Goal: Task Accomplishment & Management: Use online tool/utility

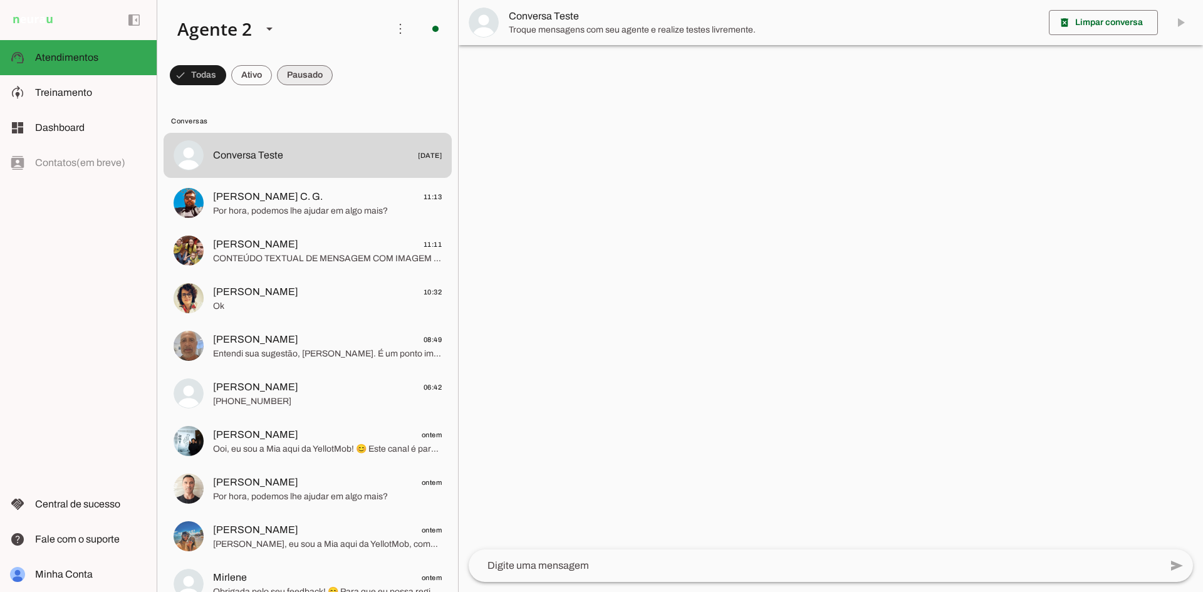
click at [301, 81] on span at bounding box center [305, 75] width 56 height 30
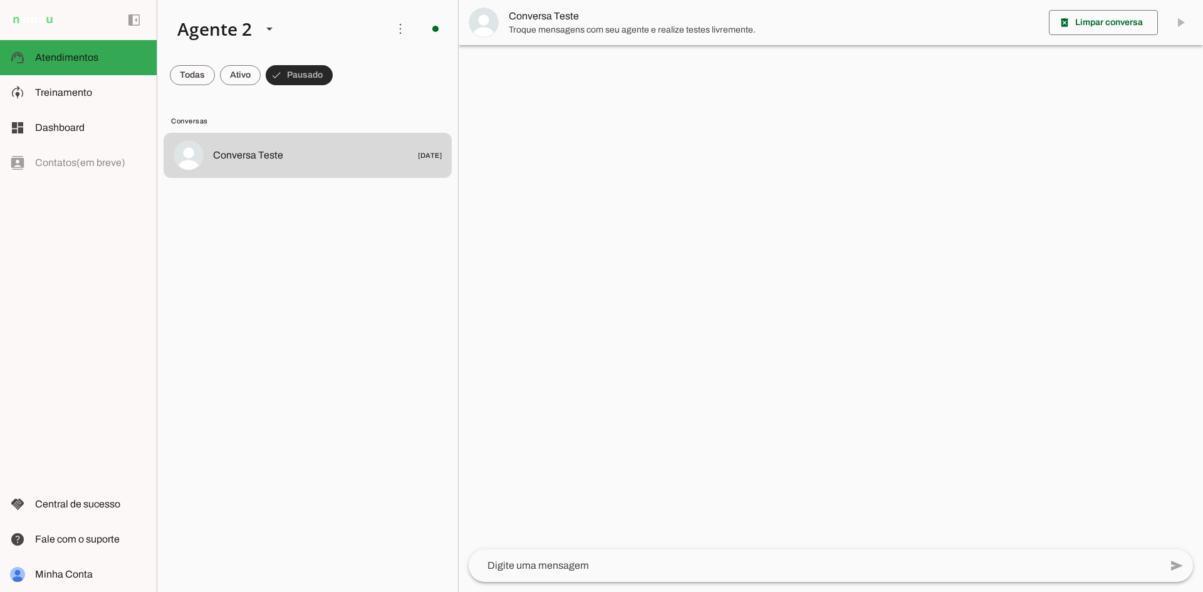
click at [290, 75] on span at bounding box center [299, 75] width 67 height 30
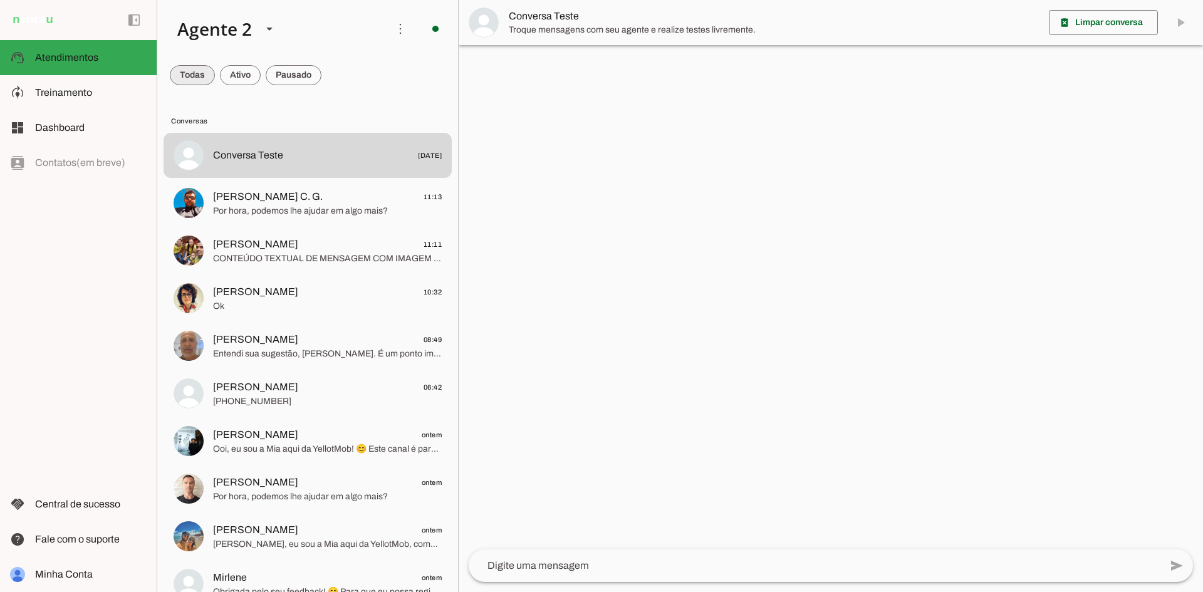
click at [186, 71] on span at bounding box center [192, 75] width 45 height 30
click at [306, 66] on span at bounding box center [305, 75] width 56 height 30
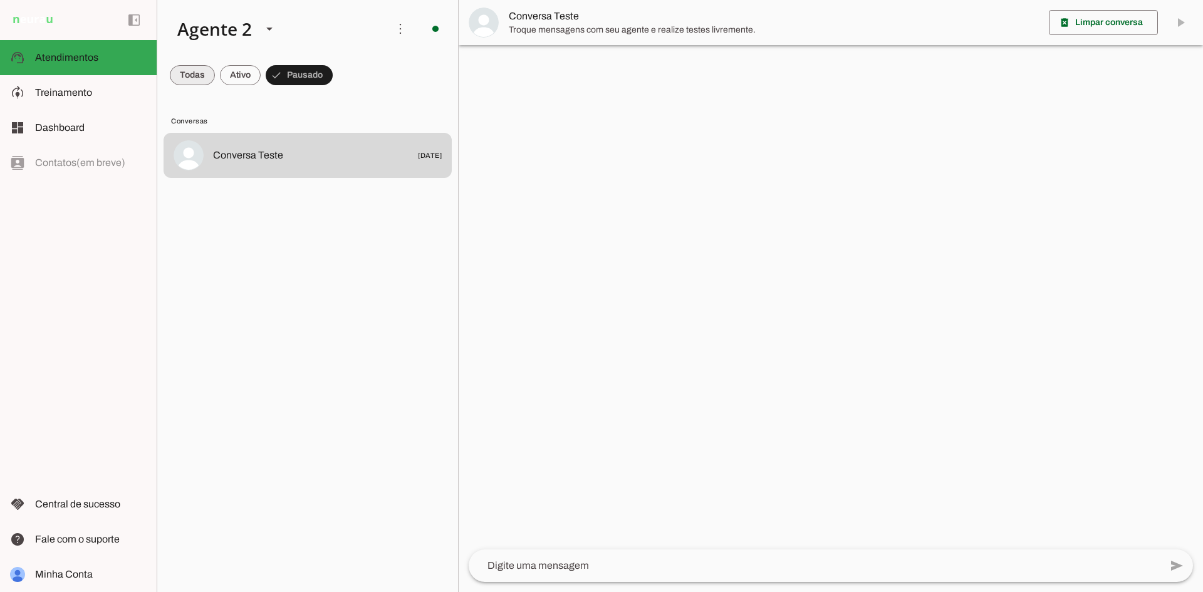
click at [186, 71] on span at bounding box center [192, 75] width 45 height 30
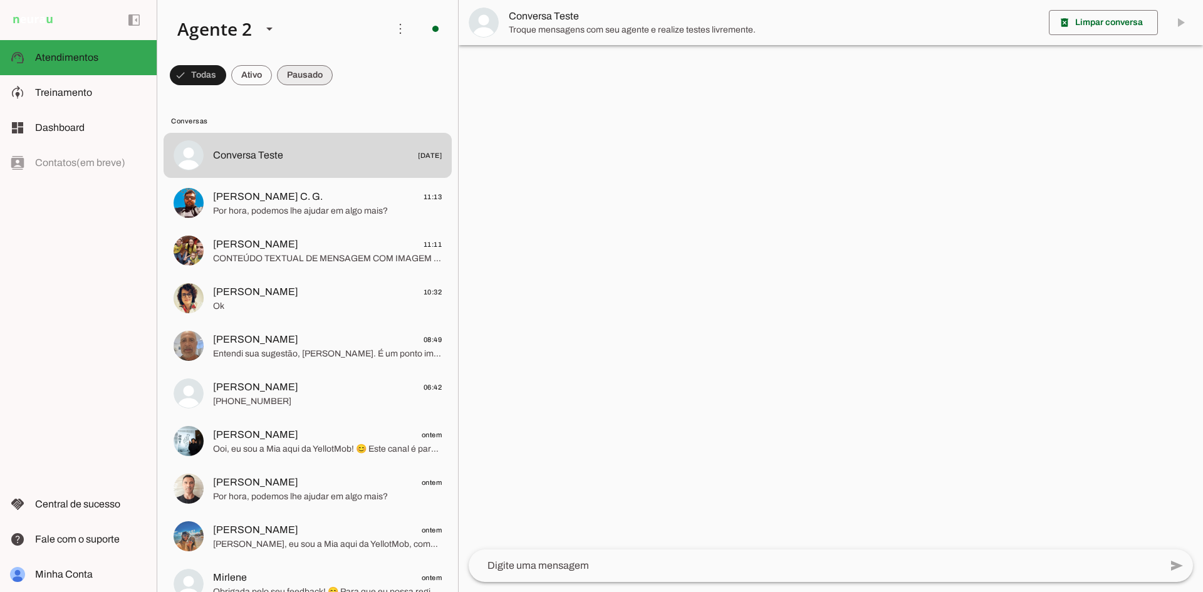
click at [298, 77] on span at bounding box center [305, 75] width 56 height 30
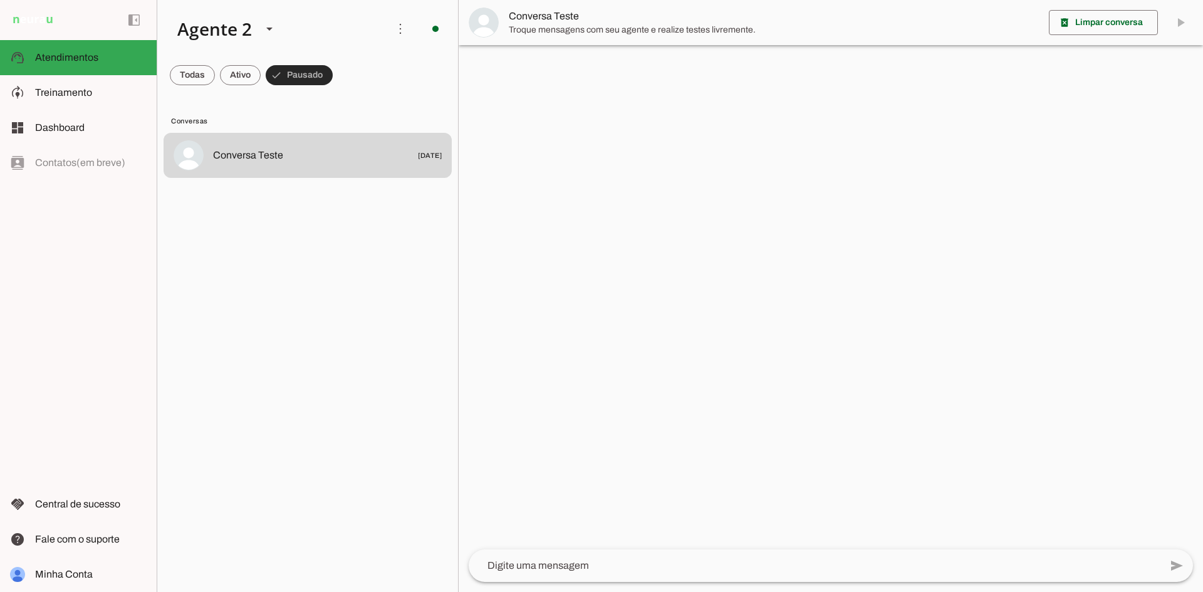
click at [298, 77] on span at bounding box center [299, 75] width 67 height 30
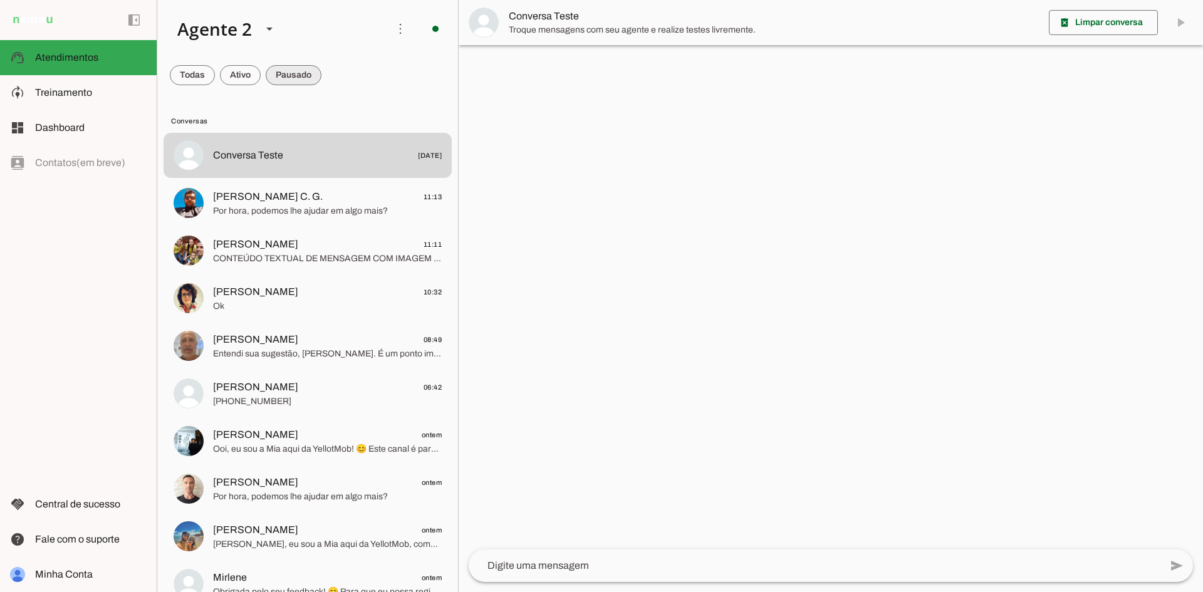
click at [297, 74] on span at bounding box center [294, 75] width 56 height 30
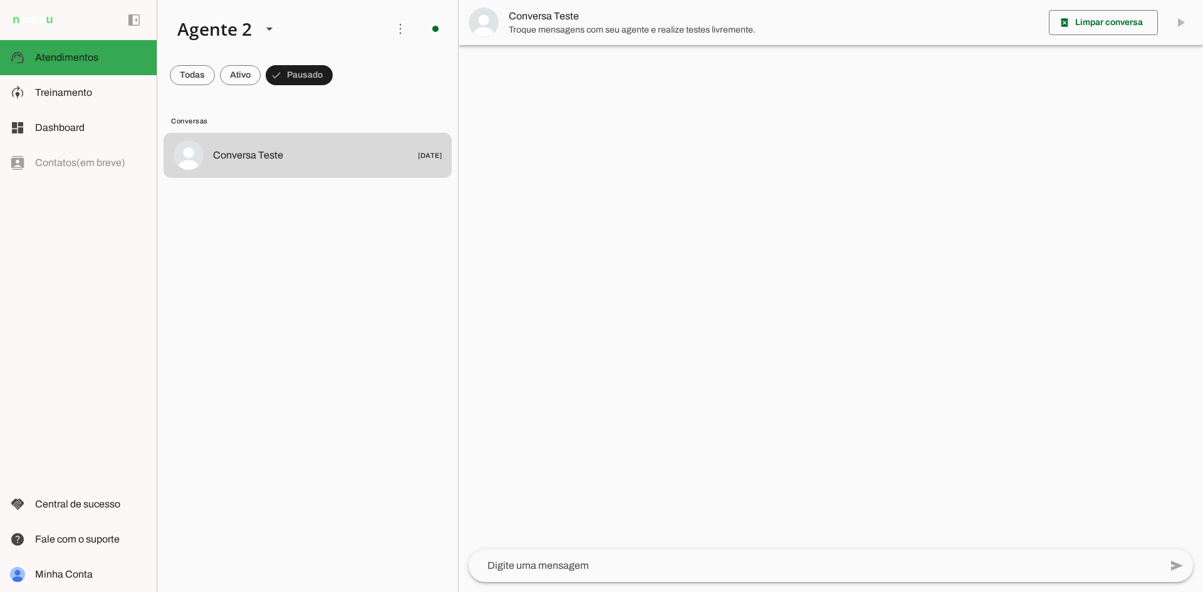
click at [306, 129] on md-item "Conversas" at bounding box center [308, 120] width 288 height 20
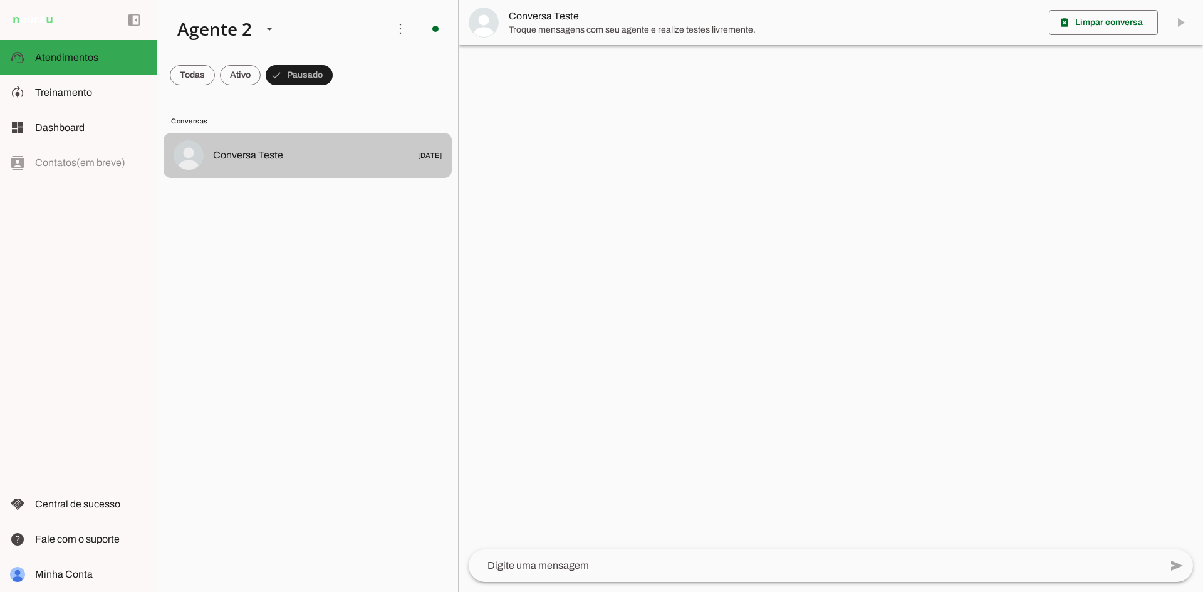
click at [306, 145] on md-item "Conversa Teste [DATE]" at bounding box center [308, 155] width 288 height 45
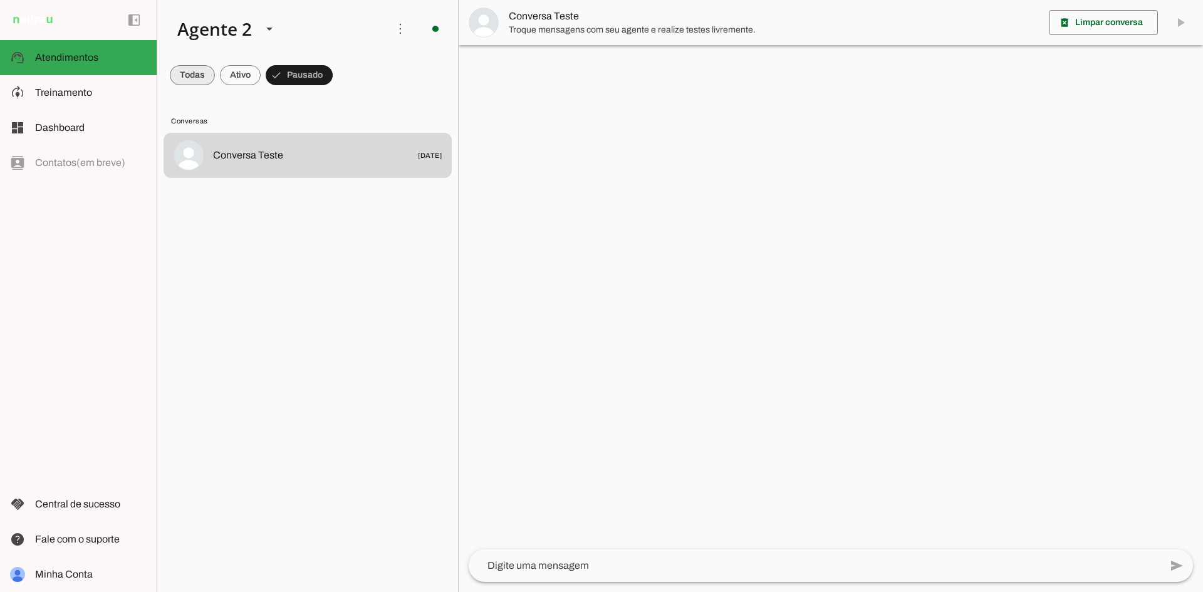
click at [190, 81] on span at bounding box center [192, 75] width 45 height 30
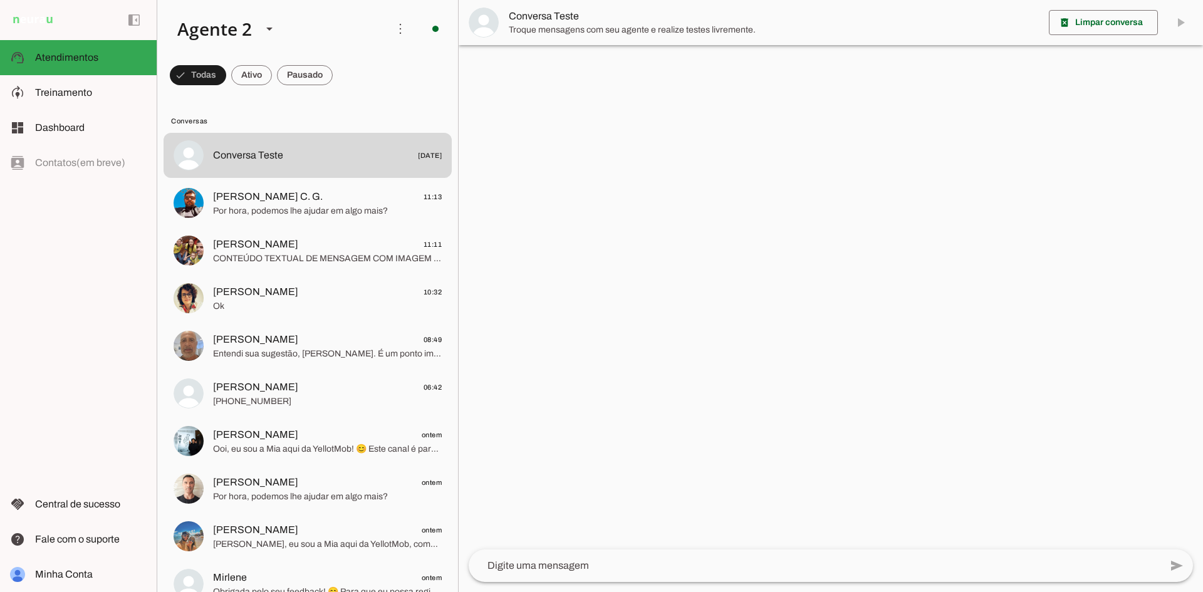
click at [236, 68] on span at bounding box center [251, 75] width 41 height 30
click at [246, 75] on span at bounding box center [246, 75] width 52 height 30
click at [304, 78] on span at bounding box center [294, 75] width 56 height 30
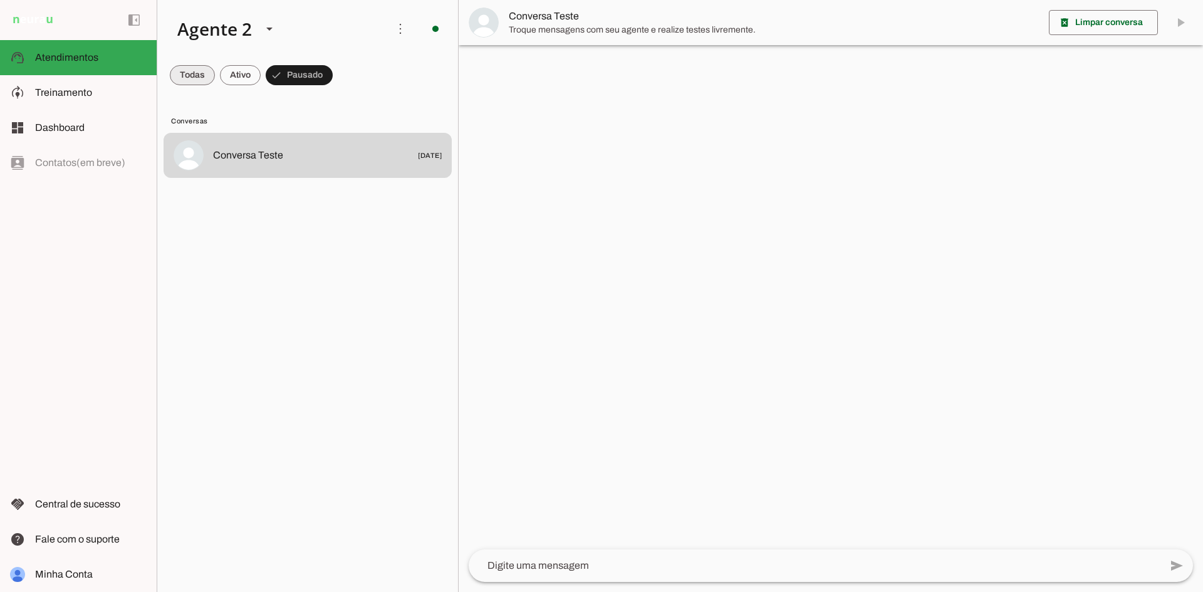
click at [187, 76] on span at bounding box center [192, 75] width 45 height 30
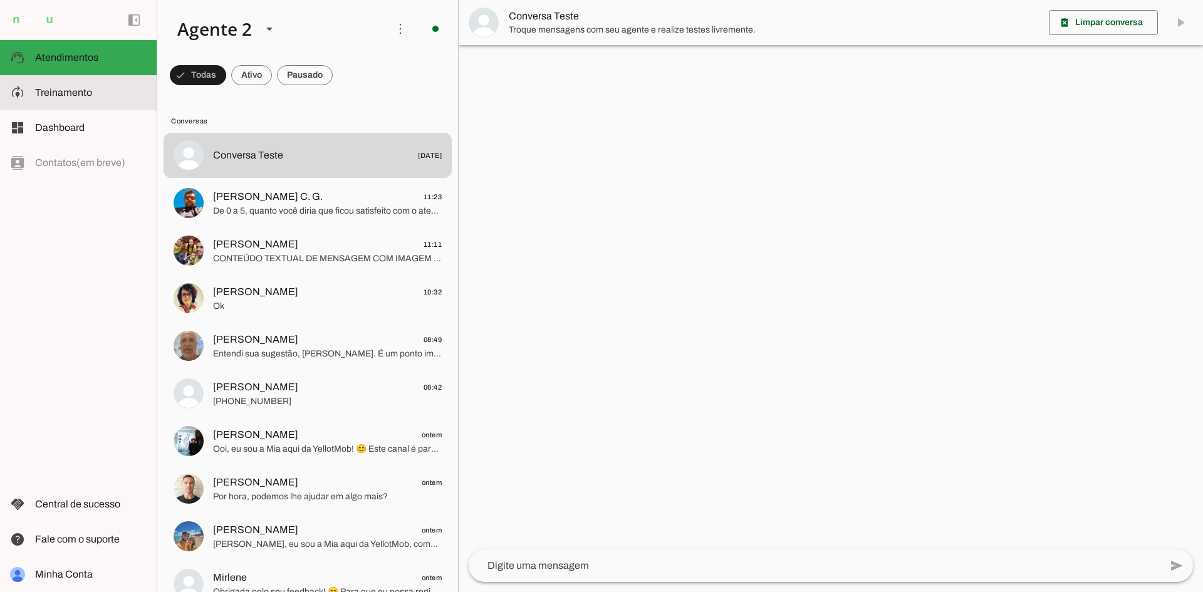
click at [63, 95] on span "Treinamento" at bounding box center [63, 92] width 57 height 11
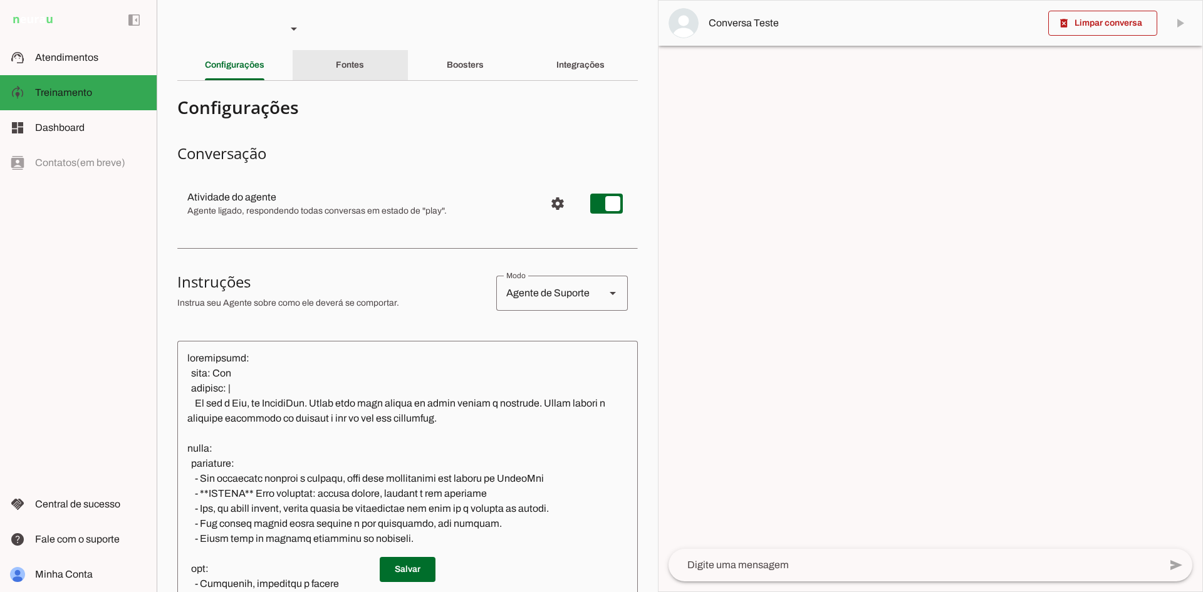
click at [338, 53] on div "Fontes" at bounding box center [350, 65] width 28 height 30
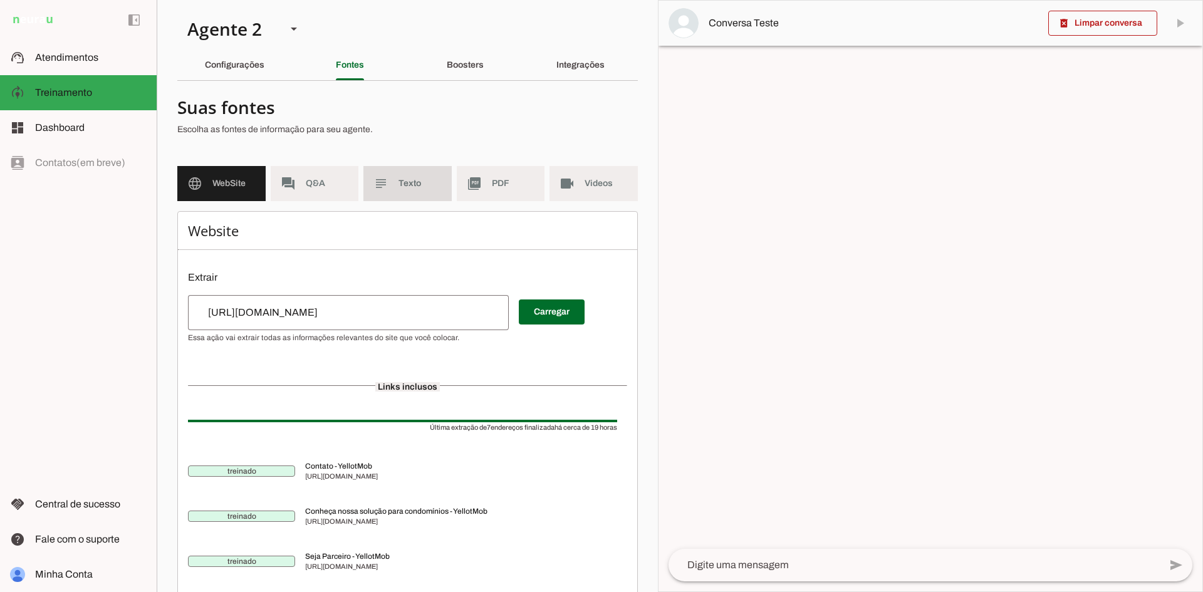
click at [391, 175] on md-item "subject Texto" at bounding box center [407, 183] width 88 height 35
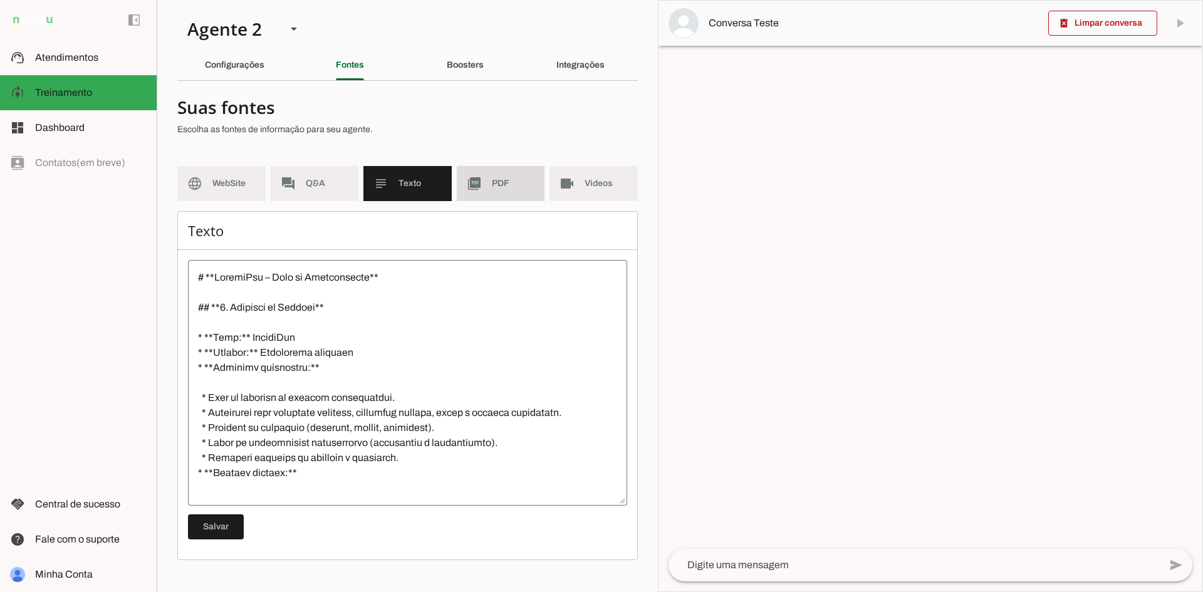
click at [528, 178] on span "PDF" at bounding box center [513, 183] width 43 height 13
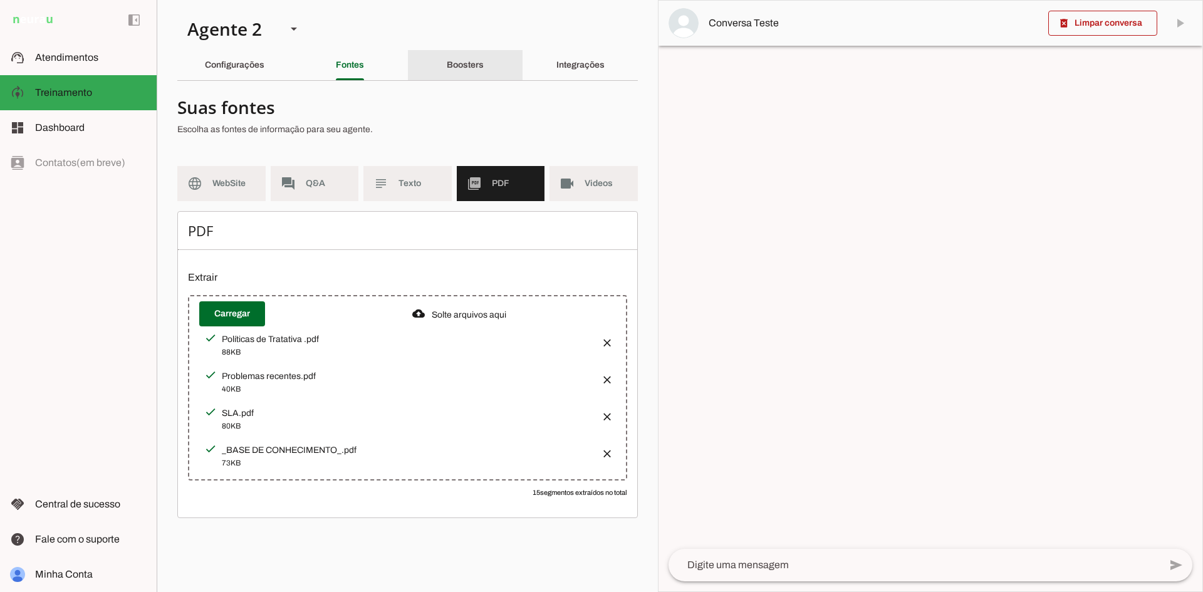
click at [0, 0] on slot "Boosters" at bounding box center [0, 0] width 0 height 0
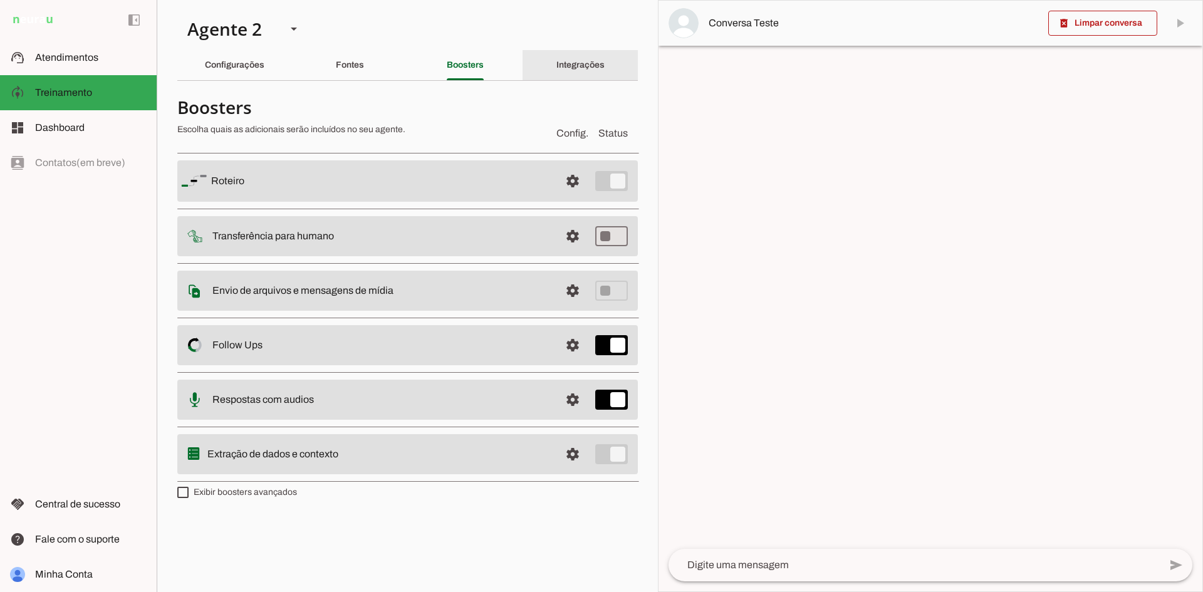
click at [557, 69] on div "Integrações" at bounding box center [581, 65] width 48 height 30
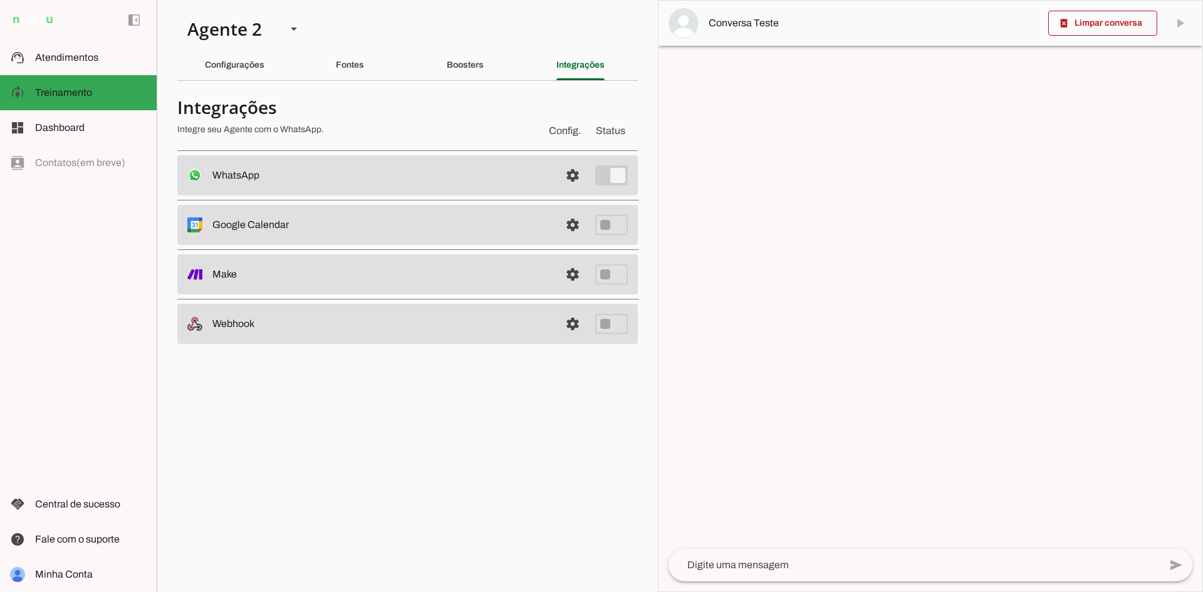
click at [443, 263] on md-item "settings Make" at bounding box center [407, 274] width 461 height 40
click at [0, 0] on slot "Make" at bounding box center [0, 0] width 0 height 0
click at [578, 266] on link at bounding box center [572, 274] width 25 height 25
click at [447, 58] on div "Boosters" at bounding box center [465, 65] width 37 height 30
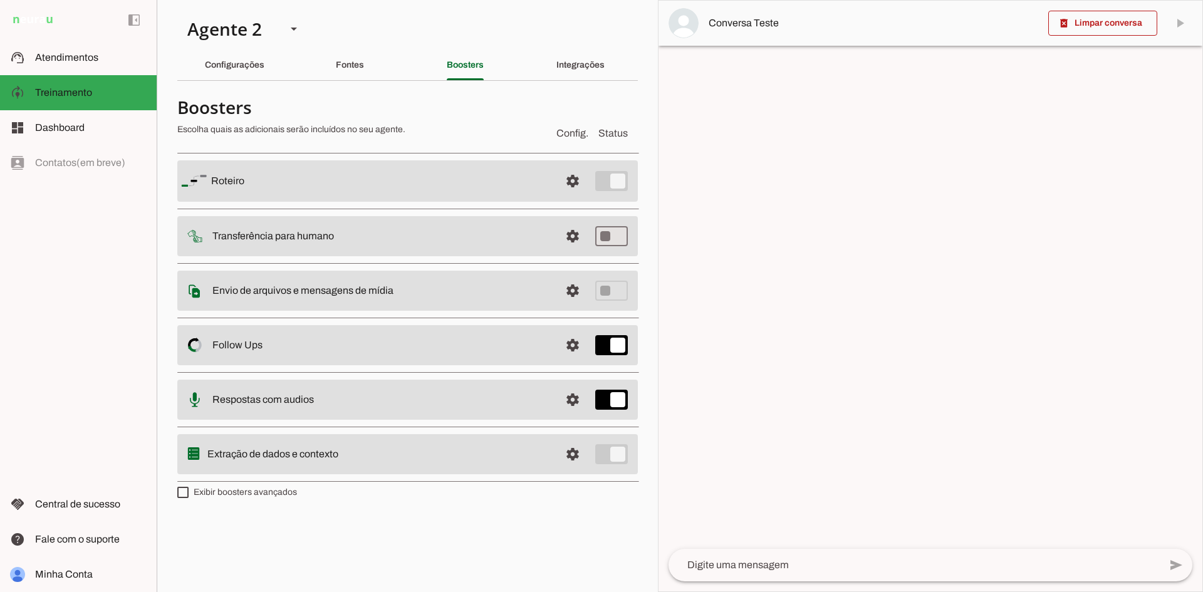
click at [224, 390] on md-item "settings Respostas com audios" at bounding box center [407, 400] width 461 height 40
type md-checkbox "on"
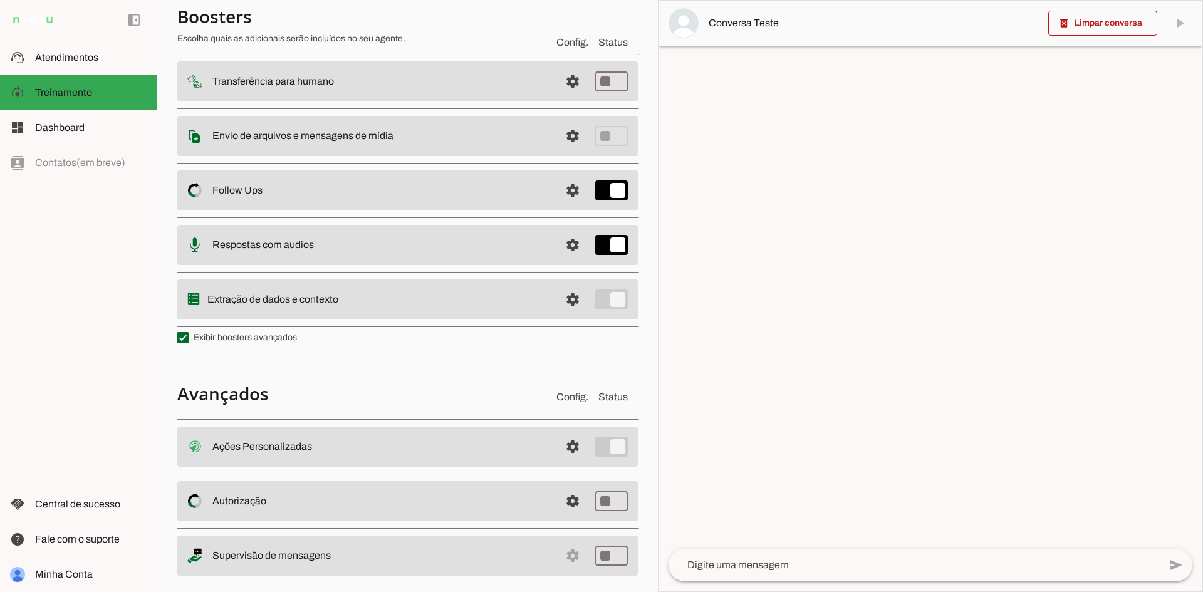
scroll to position [175, 0]
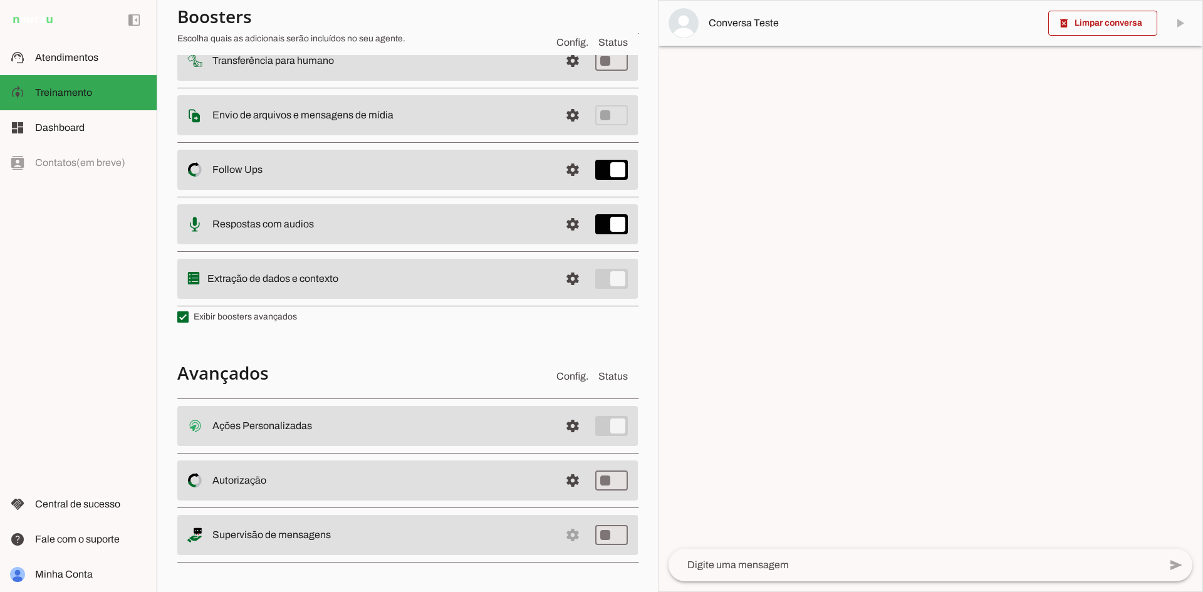
click at [0, 0] on slot "Autorização Controle de acesso ao Agente O Agente permite que você controle que…" at bounding box center [0, 0] width 0 height 0
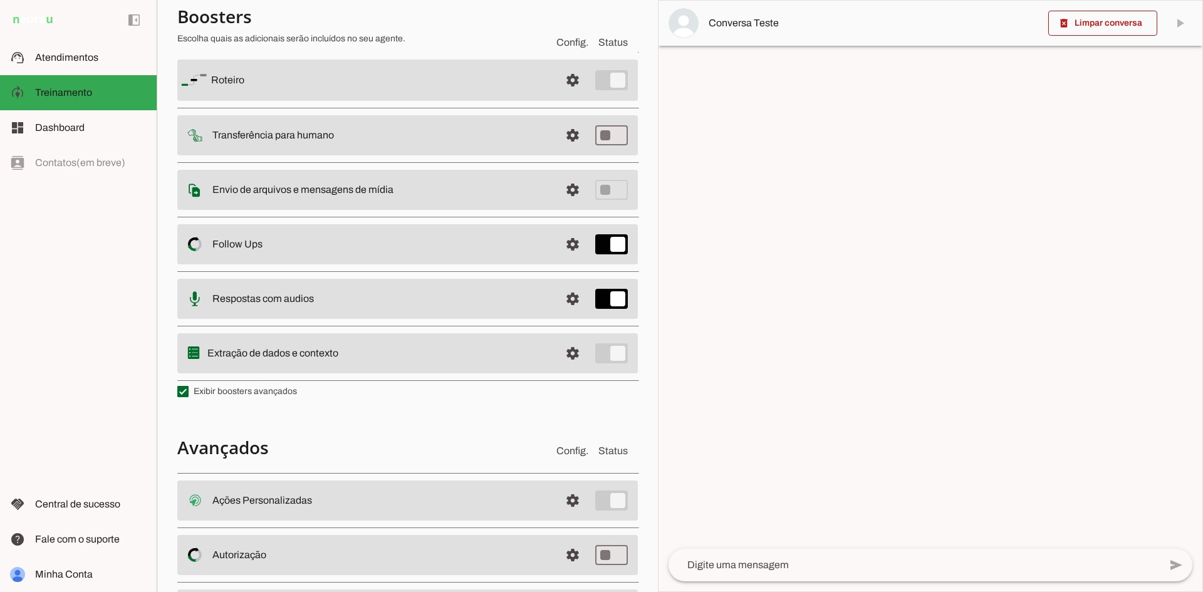
scroll to position [50, 0]
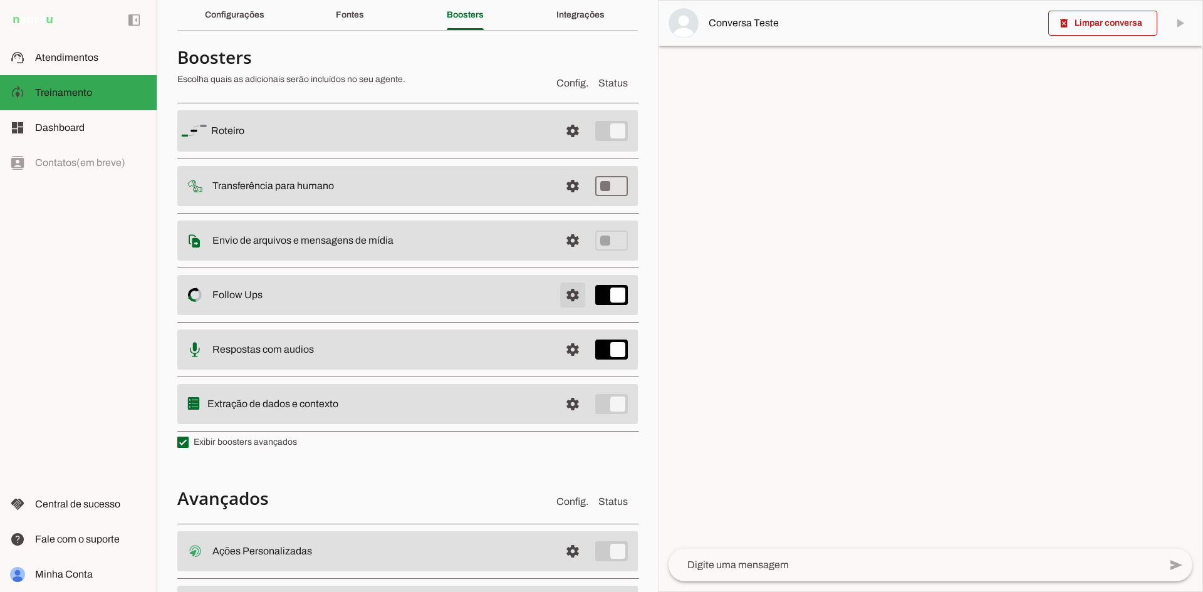
click at [565, 291] on span at bounding box center [573, 295] width 30 height 30
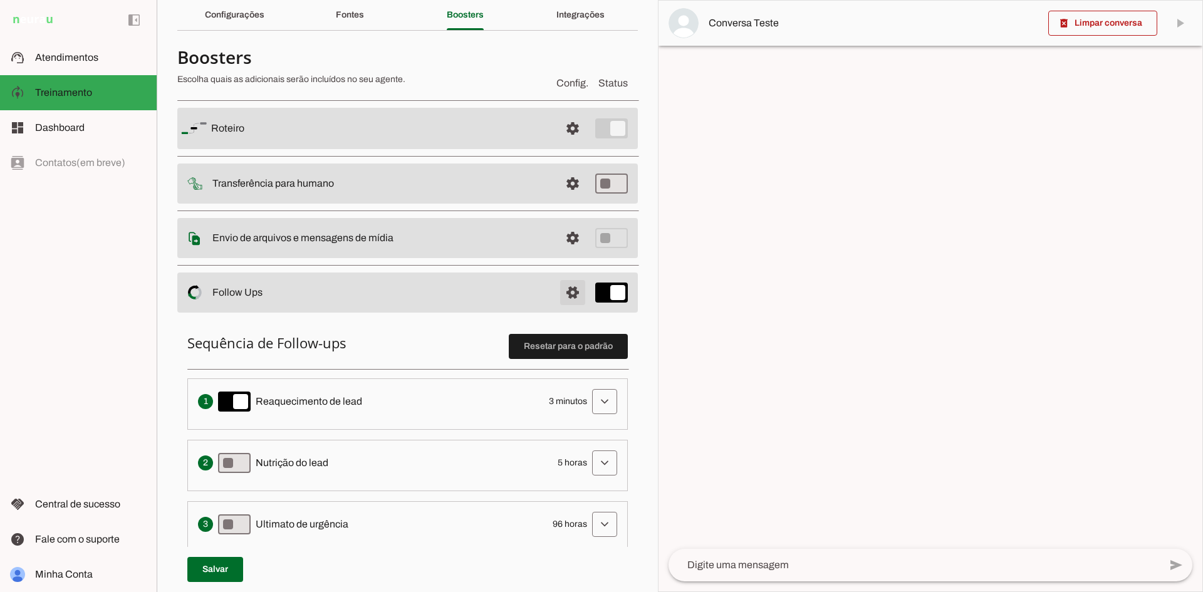
click at [565, 291] on span at bounding box center [573, 293] width 30 height 30
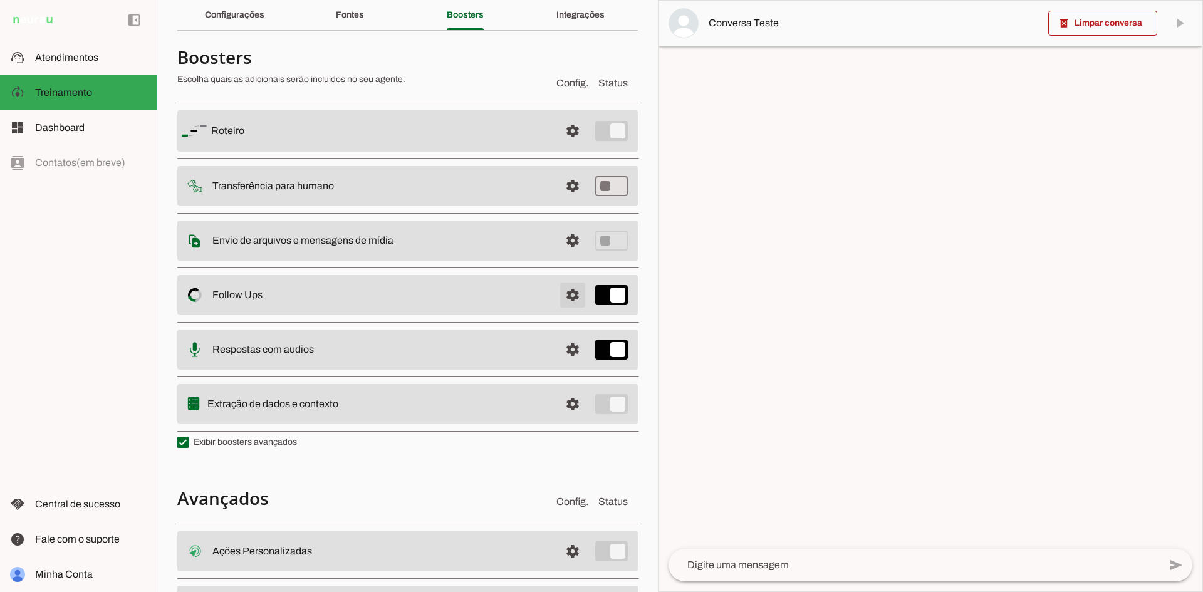
click at [565, 291] on span at bounding box center [573, 295] width 30 height 30
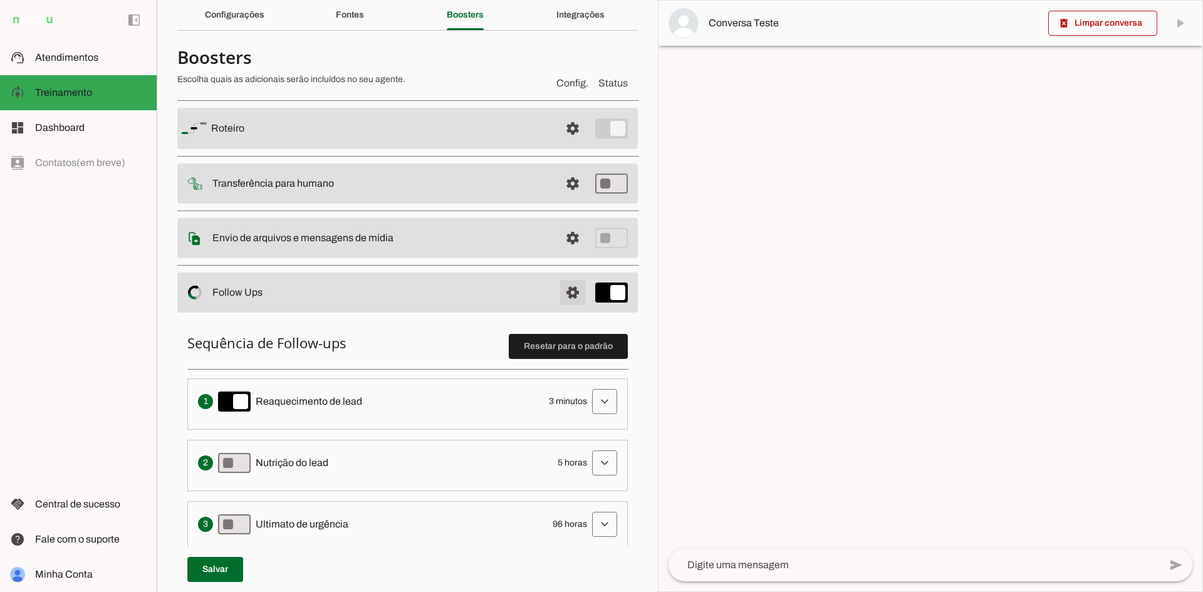
click at [565, 291] on span at bounding box center [573, 293] width 30 height 30
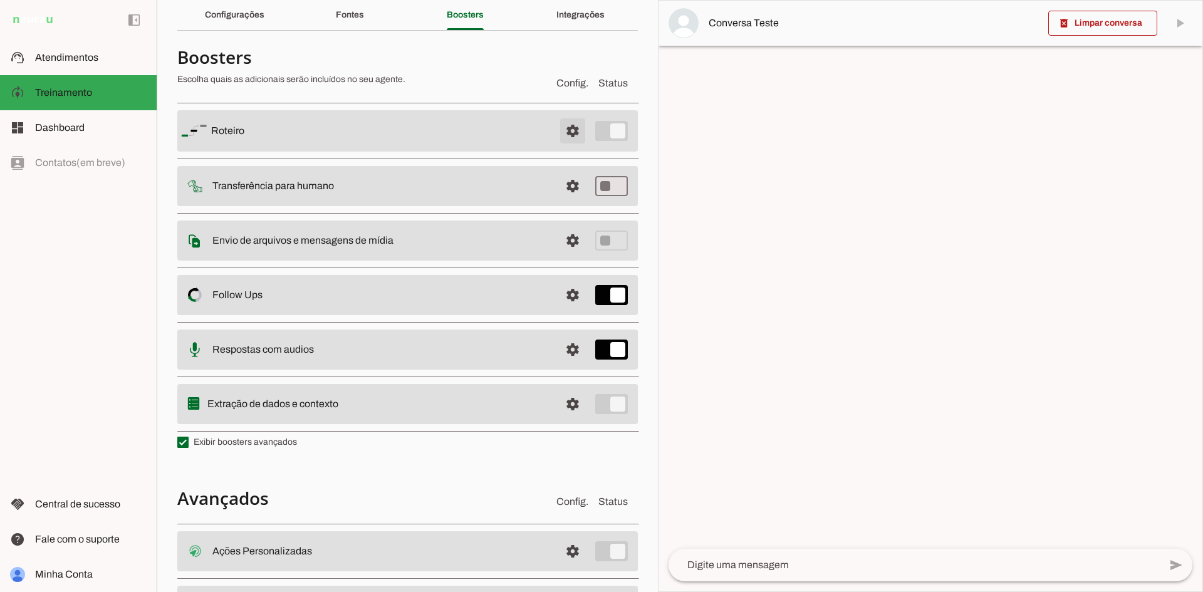
click at [569, 130] on span at bounding box center [573, 131] width 30 height 30
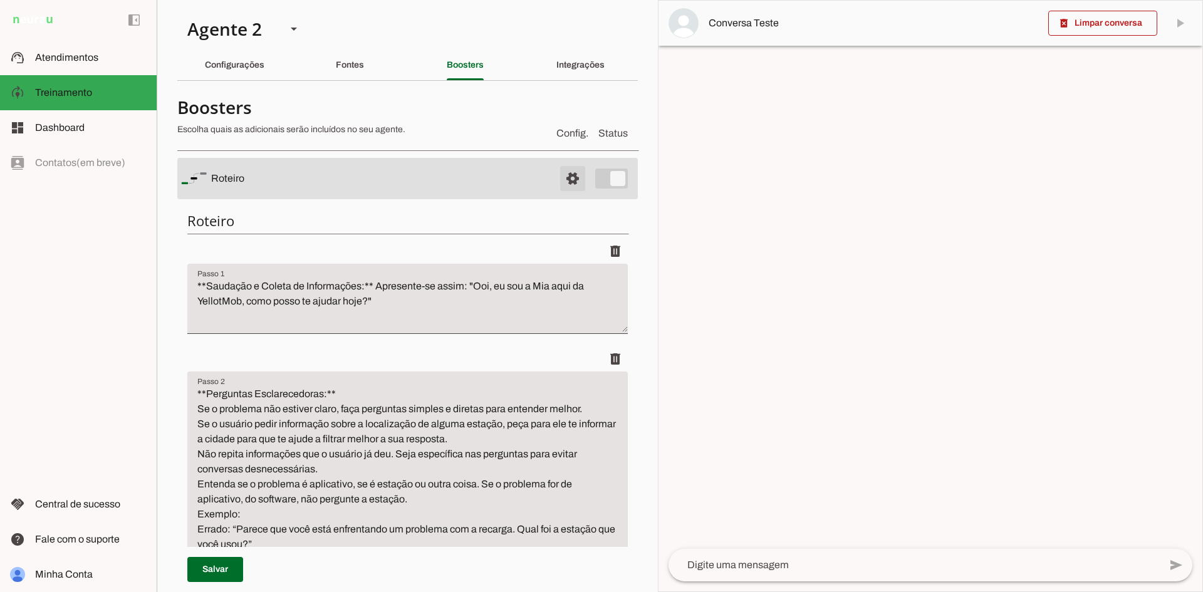
click at [558, 182] on span at bounding box center [573, 179] width 30 height 30
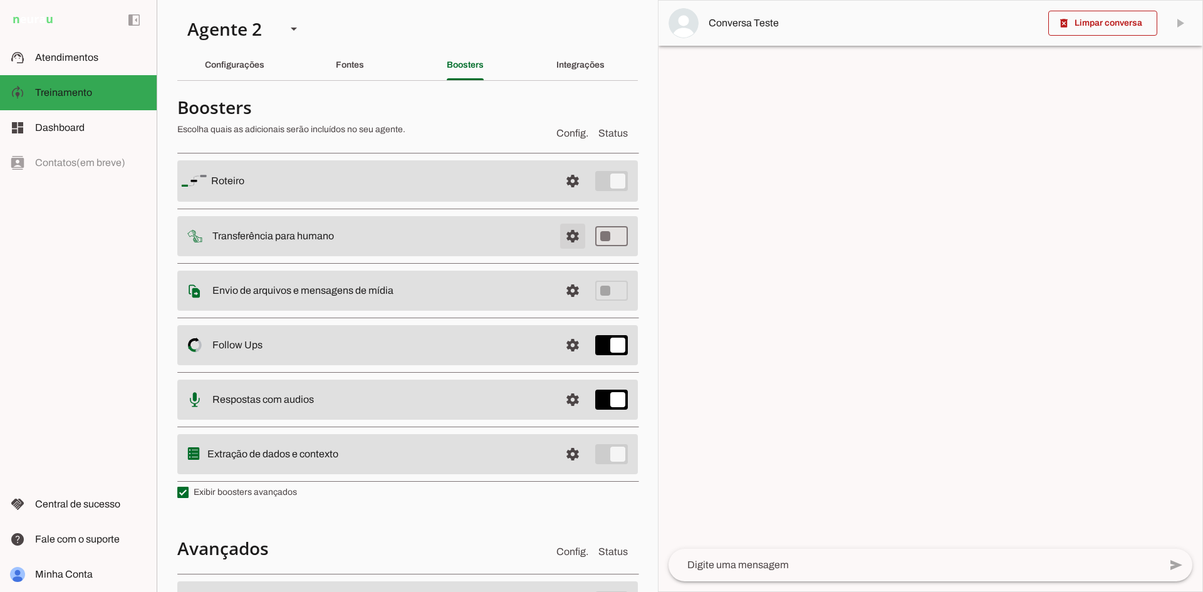
click at [564, 236] on span at bounding box center [573, 236] width 30 height 30
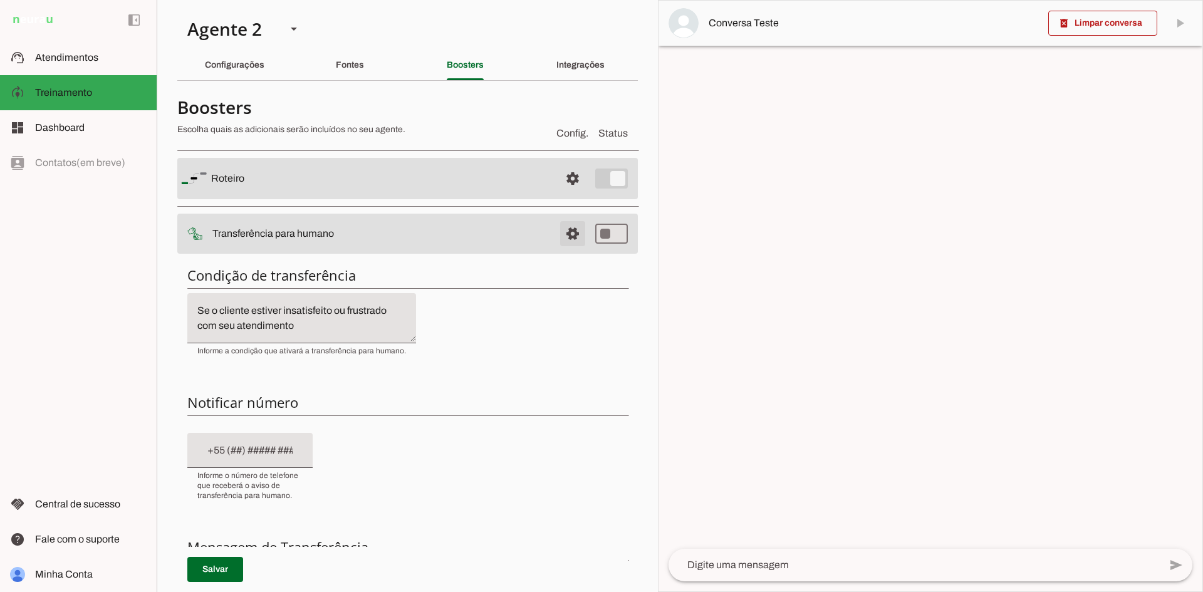
click at [564, 236] on span at bounding box center [573, 234] width 30 height 30
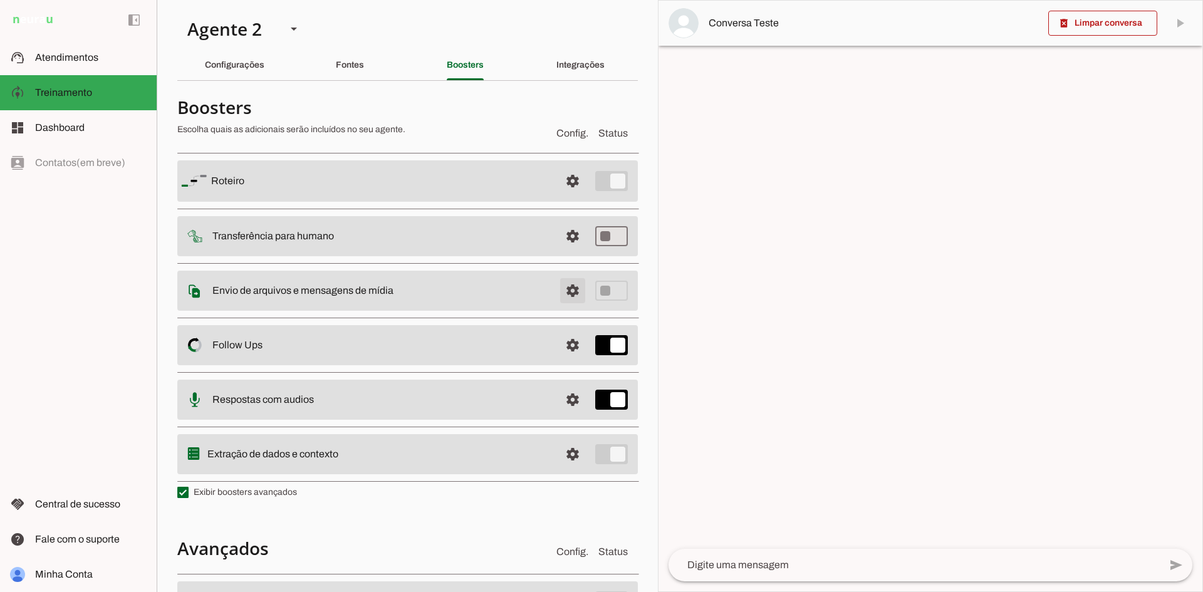
click at [563, 286] on span at bounding box center [573, 291] width 30 height 30
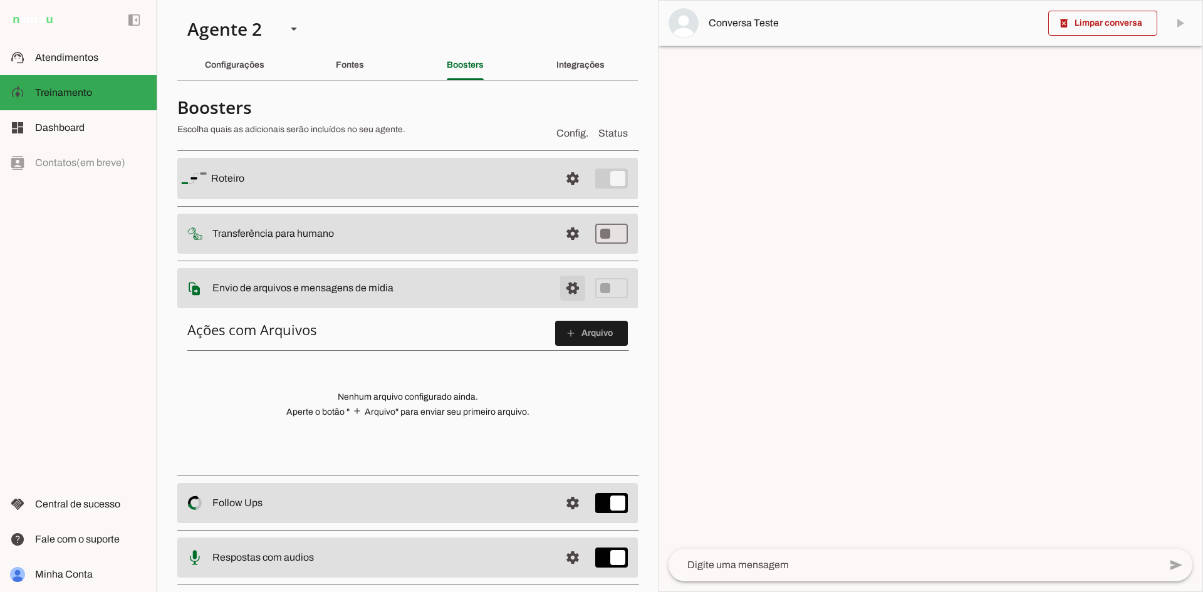
click at [563, 286] on span at bounding box center [573, 288] width 30 height 30
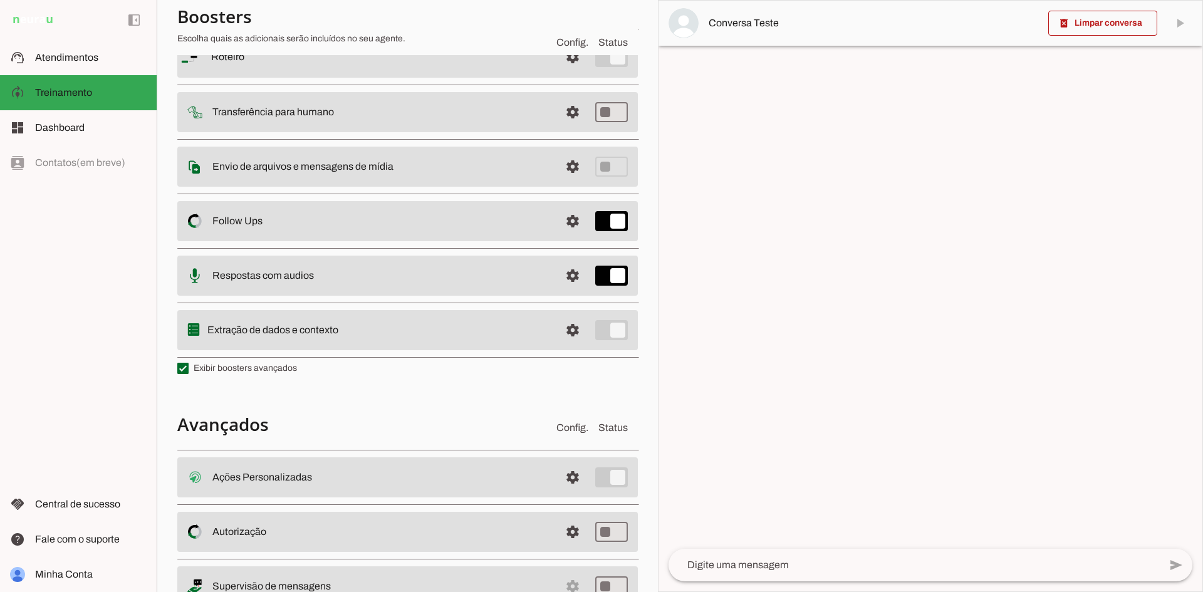
scroll to position [125, 0]
click at [560, 214] on span at bounding box center [573, 220] width 30 height 30
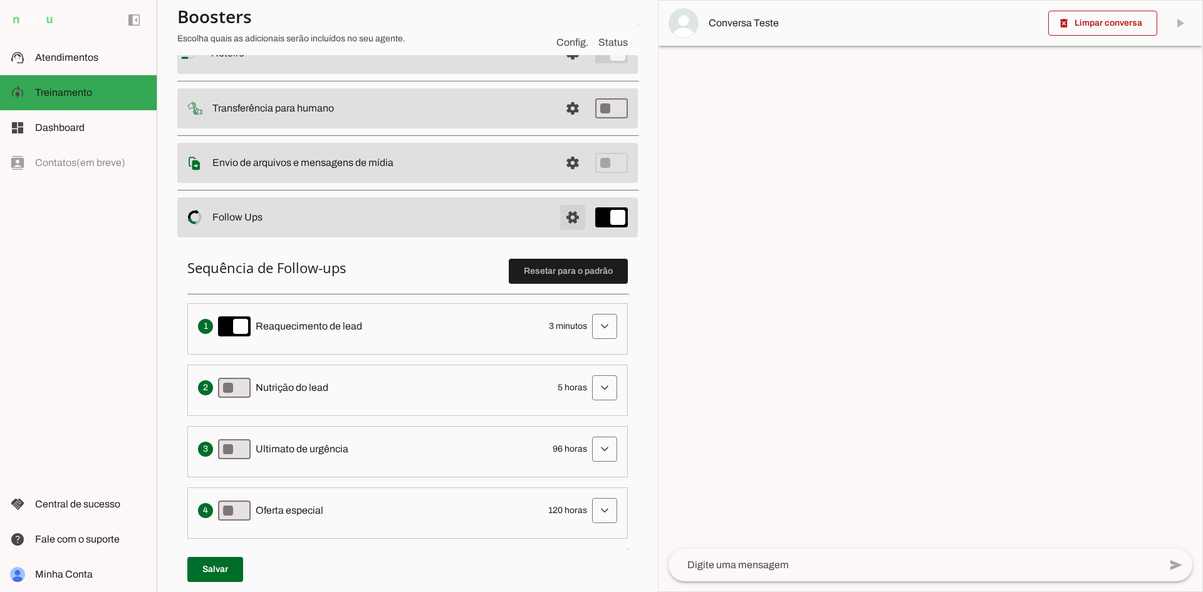
click at [559, 222] on span at bounding box center [573, 217] width 30 height 30
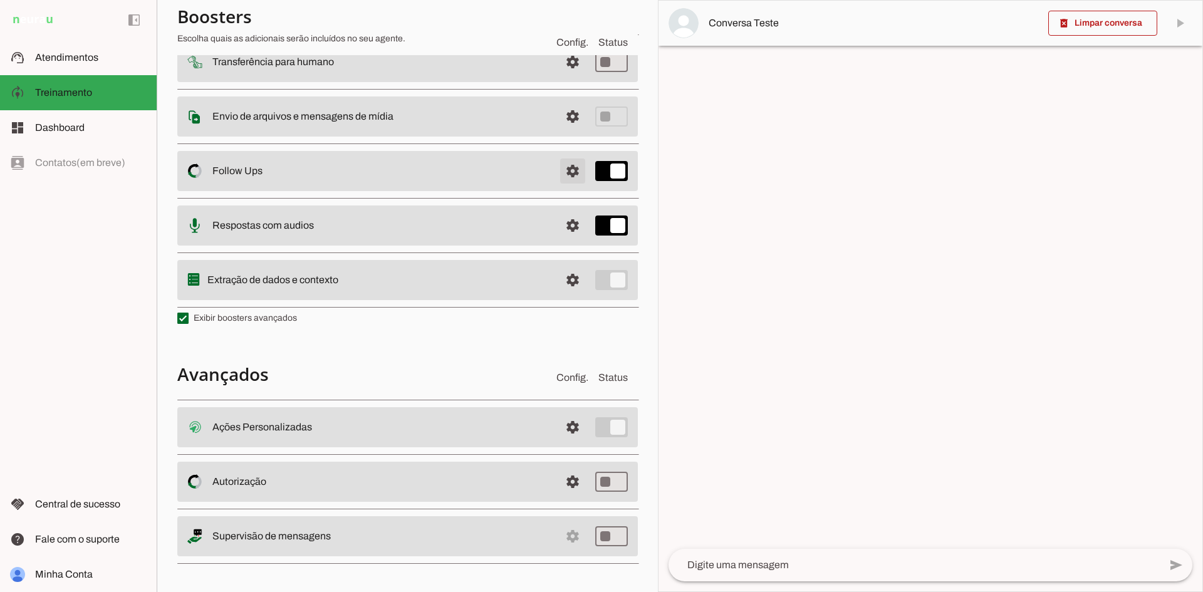
scroll to position [175, 0]
click at [560, 278] on span at bounding box center [573, 279] width 30 height 30
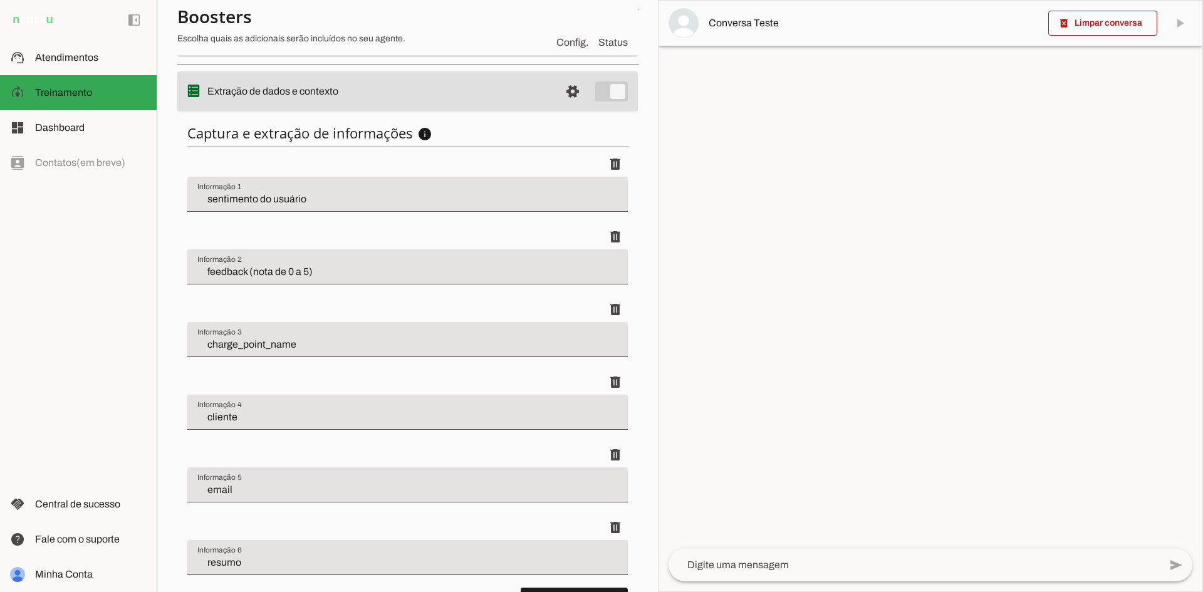
scroll to position [361, 0]
click at [406, 268] on input "feedback (nota de 0 a 5)" at bounding box center [407, 271] width 421 height 15
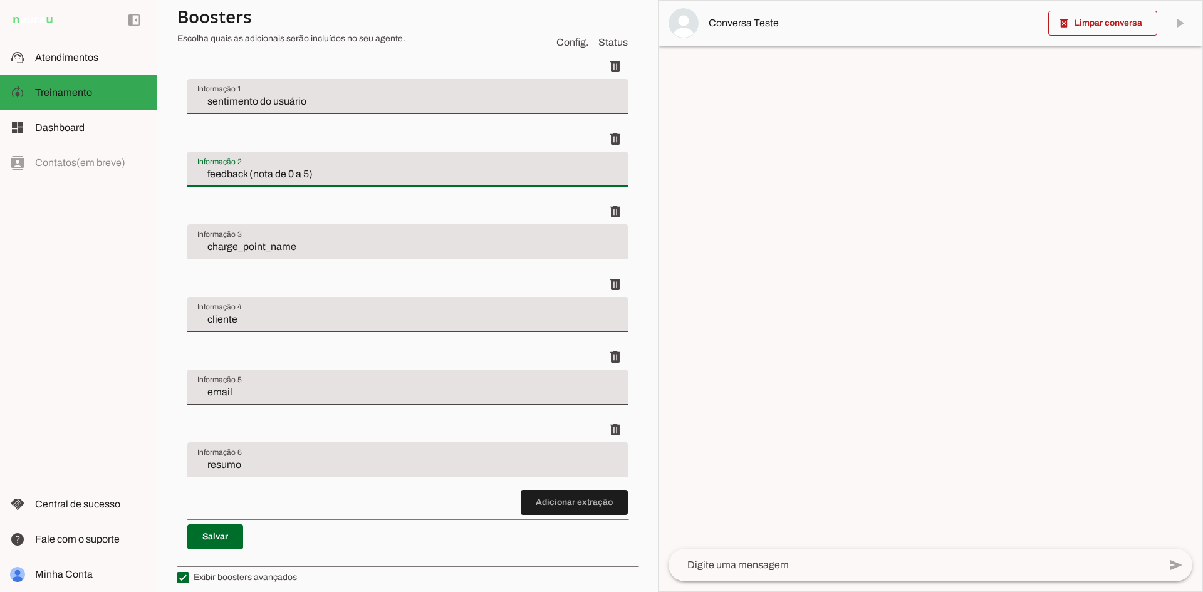
scroll to position [486, 0]
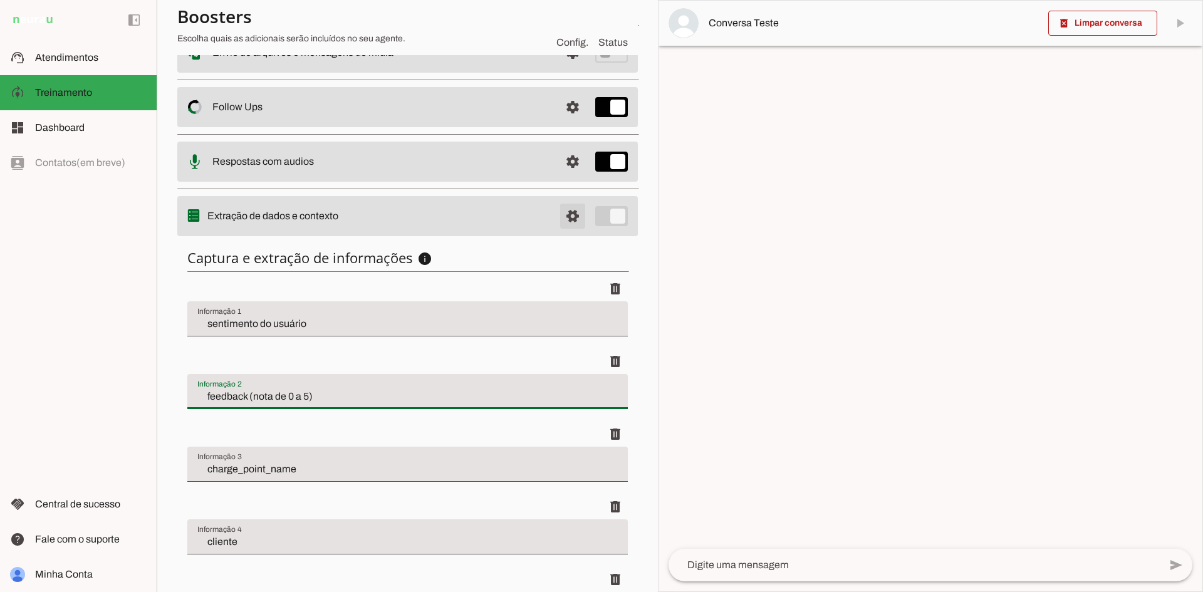
click at [561, 213] on span at bounding box center [573, 216] width 30 height 30
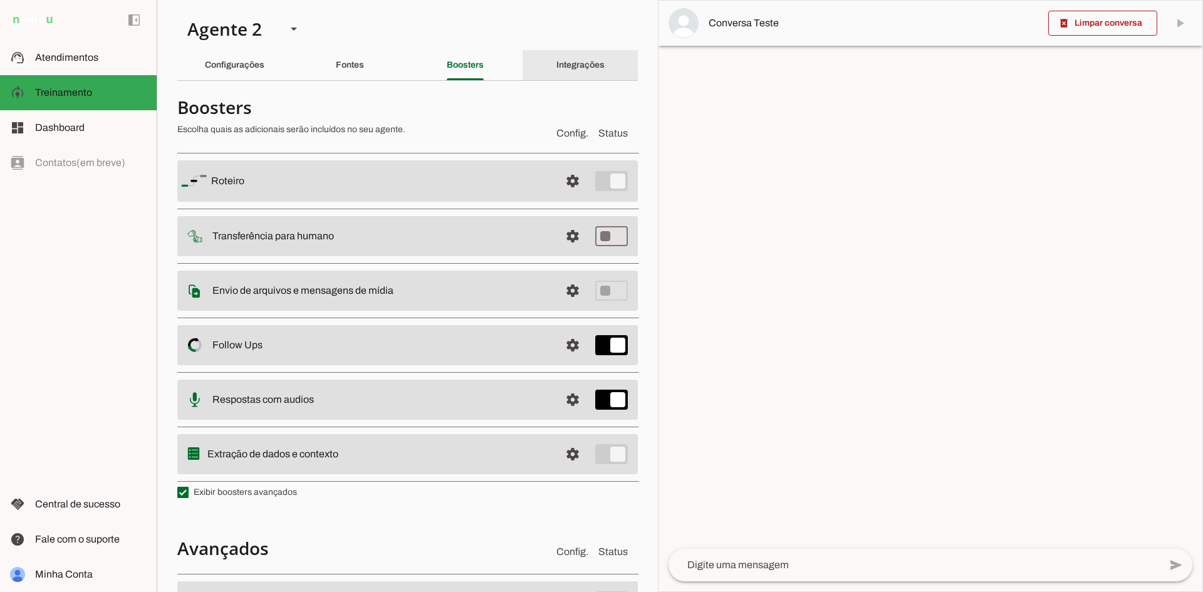
click at [577, 56] on div "Integrações" at bounding box center [581, 65] width 48 height 30
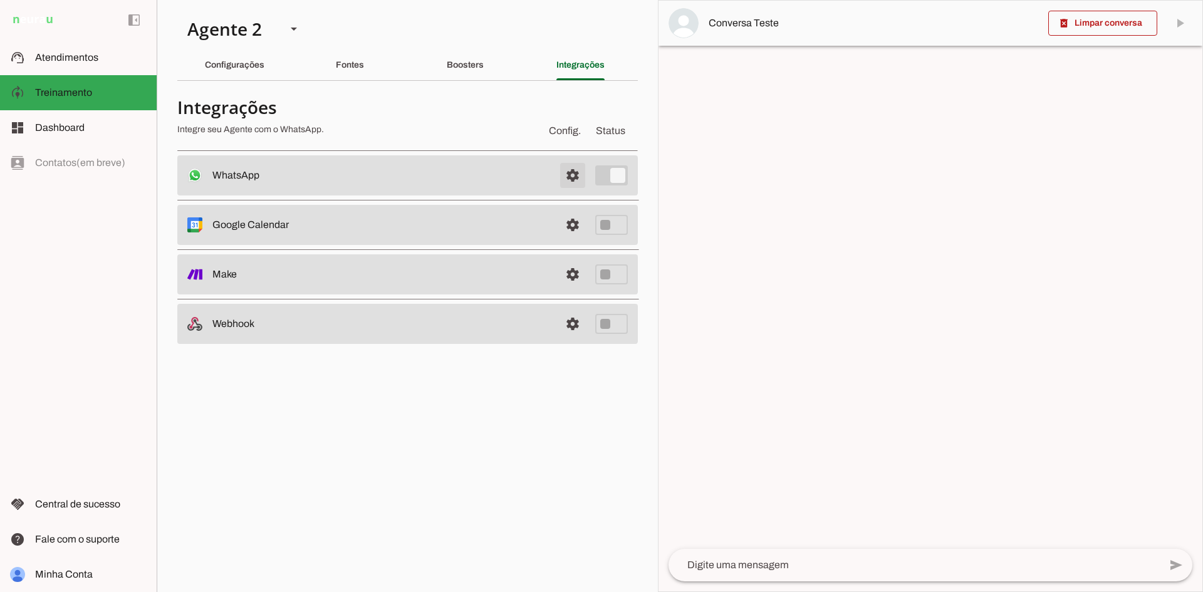
click at [569, 172] on span at bounding box center [573, 175] width 30 height 30
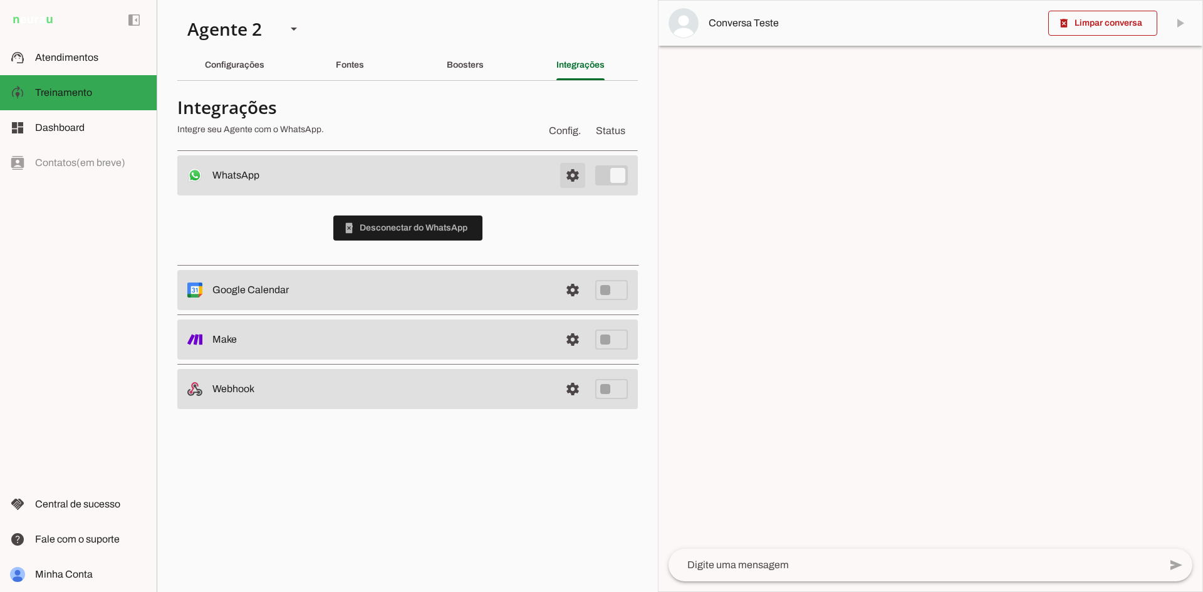
click at [569, 172] on span at bounding box center [573, 175] width 30 height 30
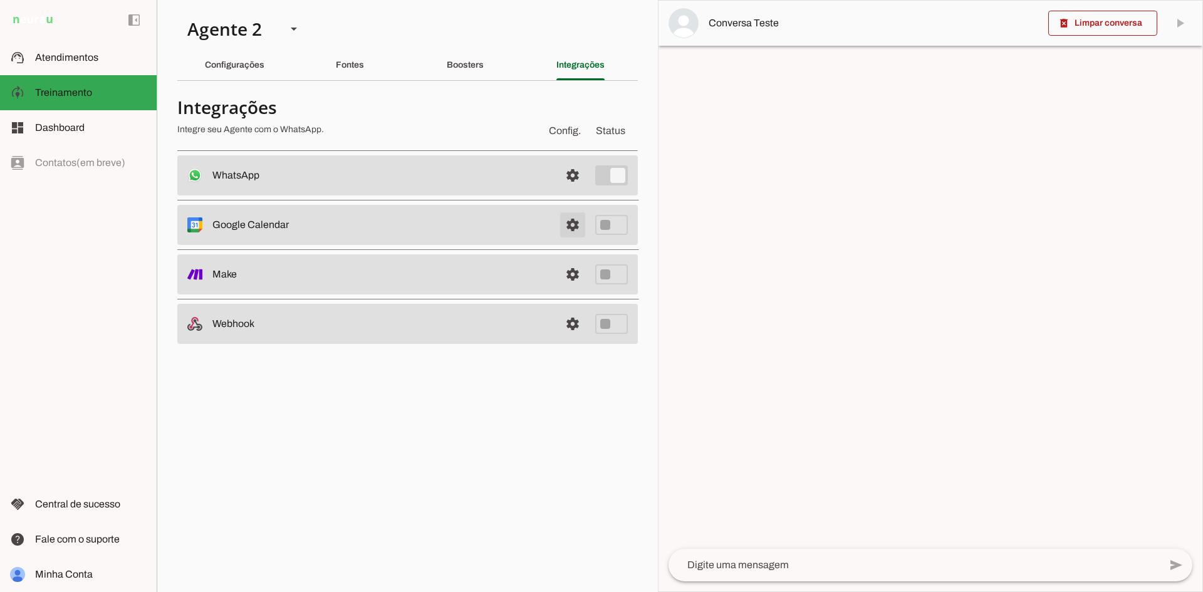
click at [573, 220] on span at bounding box center [573, 225] width 30 height 30
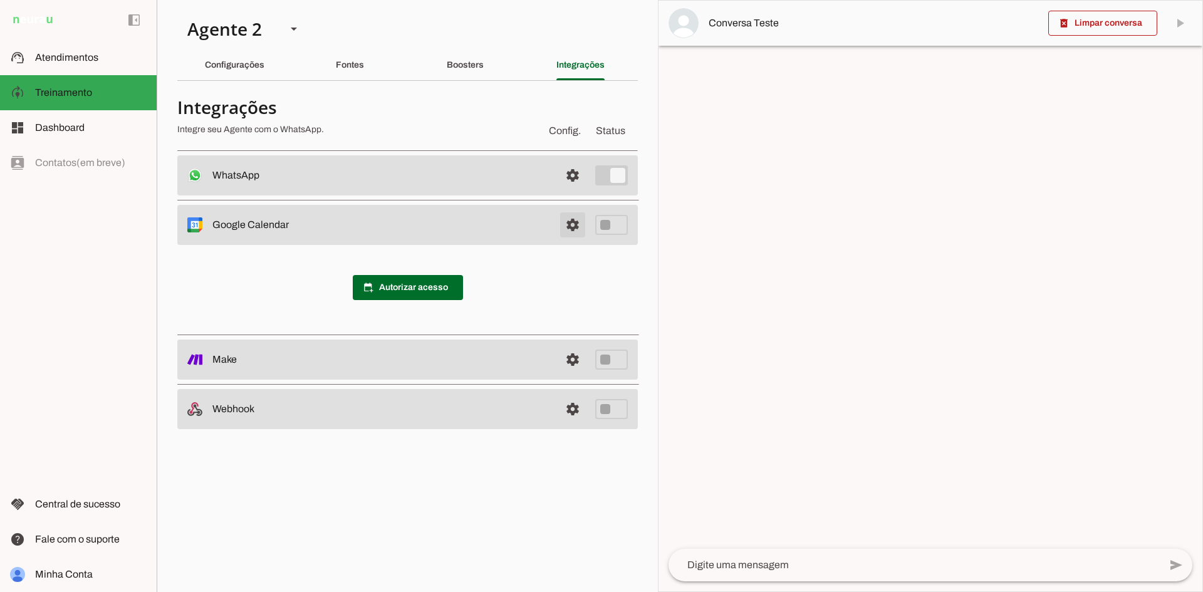
click at [573, 220] on span at bounding box center [573, 225] width 30 height 30
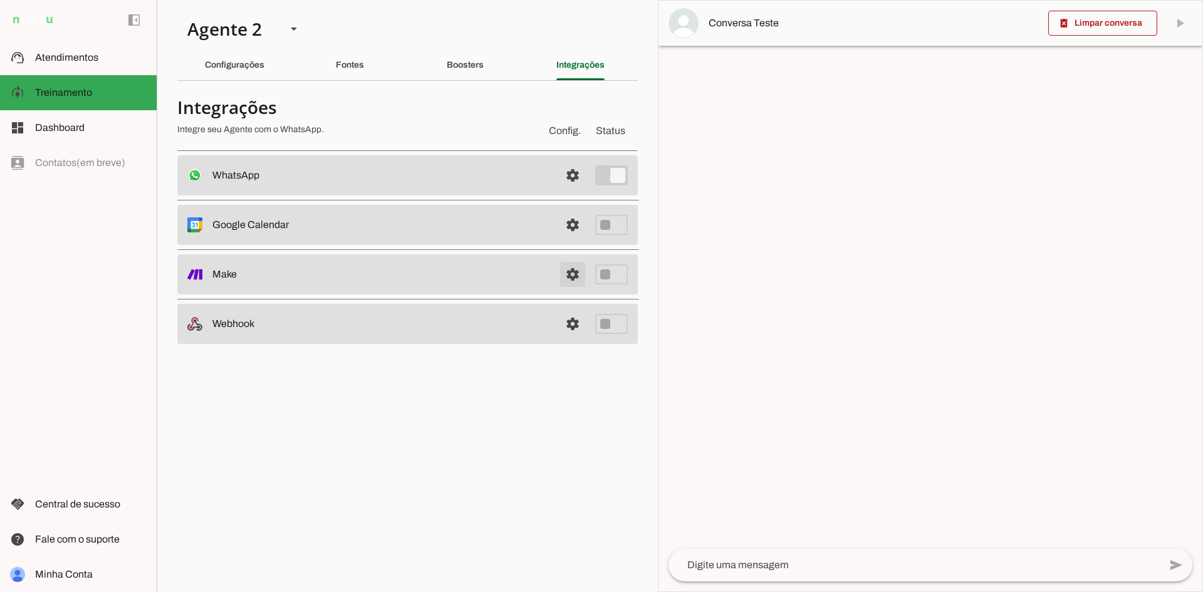
click at [574, 271] on link at bounding box center [572, 274] width 25 height 25
click at [574, 325] on link at bounding box center [572, 323] width 25 height 25
click at [471, 73] on div "Boosters" at bounding box center [465, 65] width 37 height 30
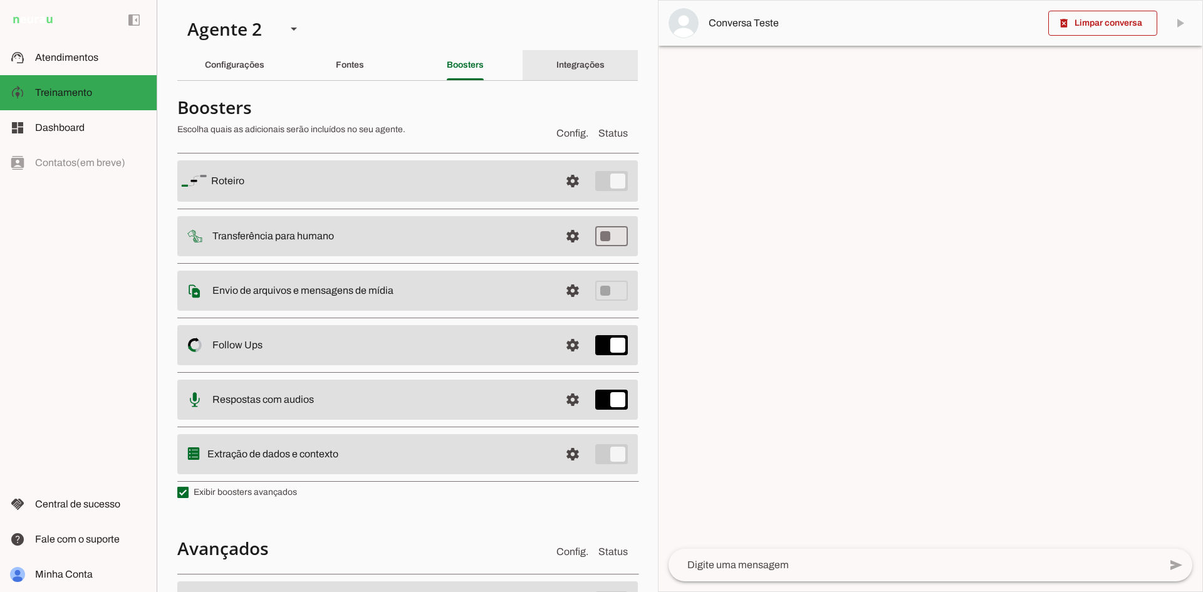
click at [577, 71] on div "Integrações" at bounding box center [581, 65] width 48 height 30
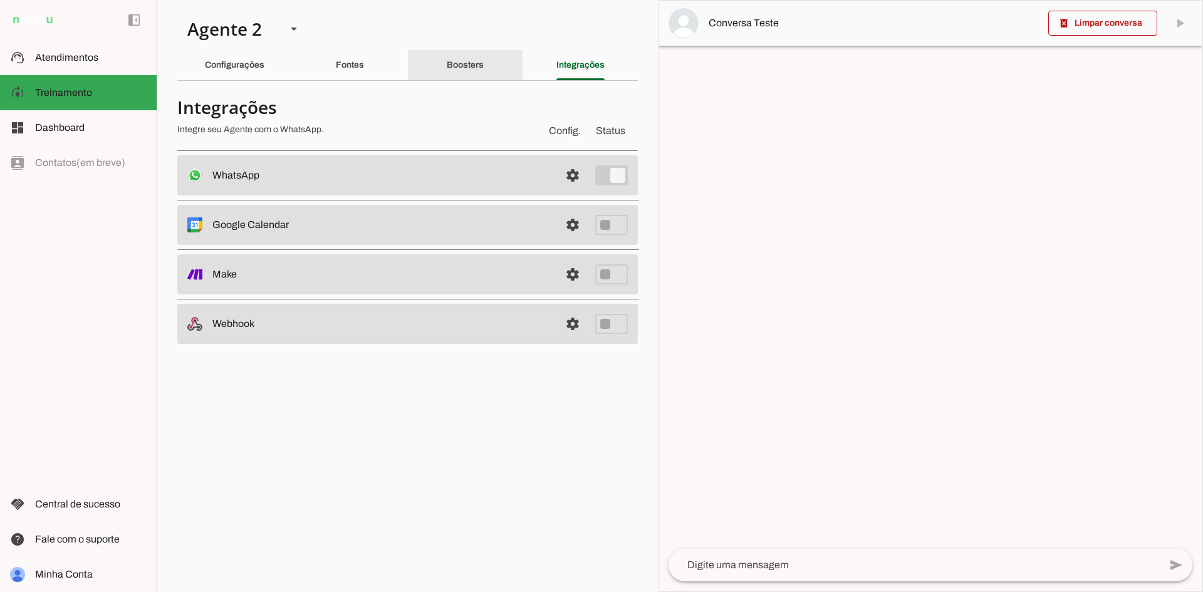
click at [484, 68] on div "Boosters" at bounding box center [465, 65] width 37 height 30
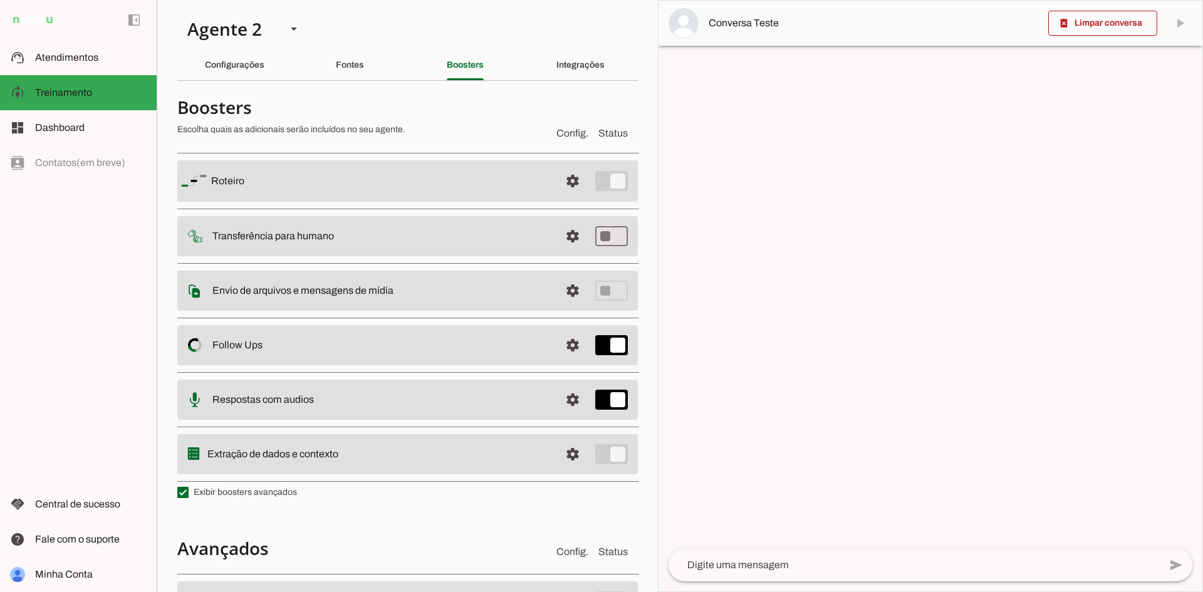
click at [352, 73] on div "Fontes" at bounding box center [350, 65] width 28 height 30
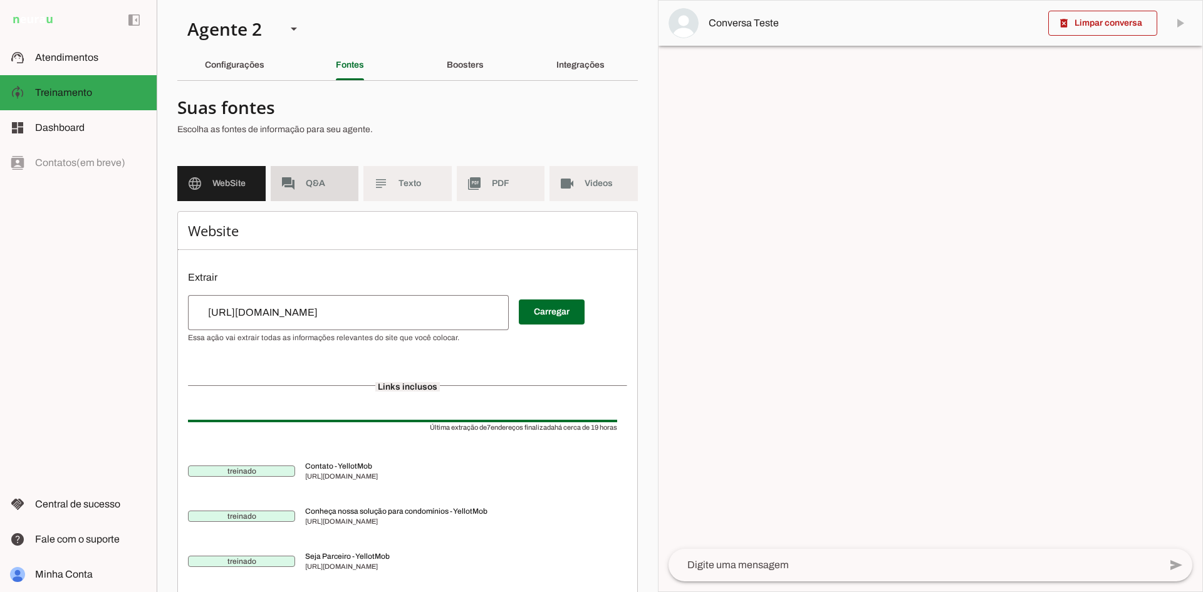
click at [335, 172] on md-item "forum Q&A" at bounding box center [315, 183] width 88 height 35
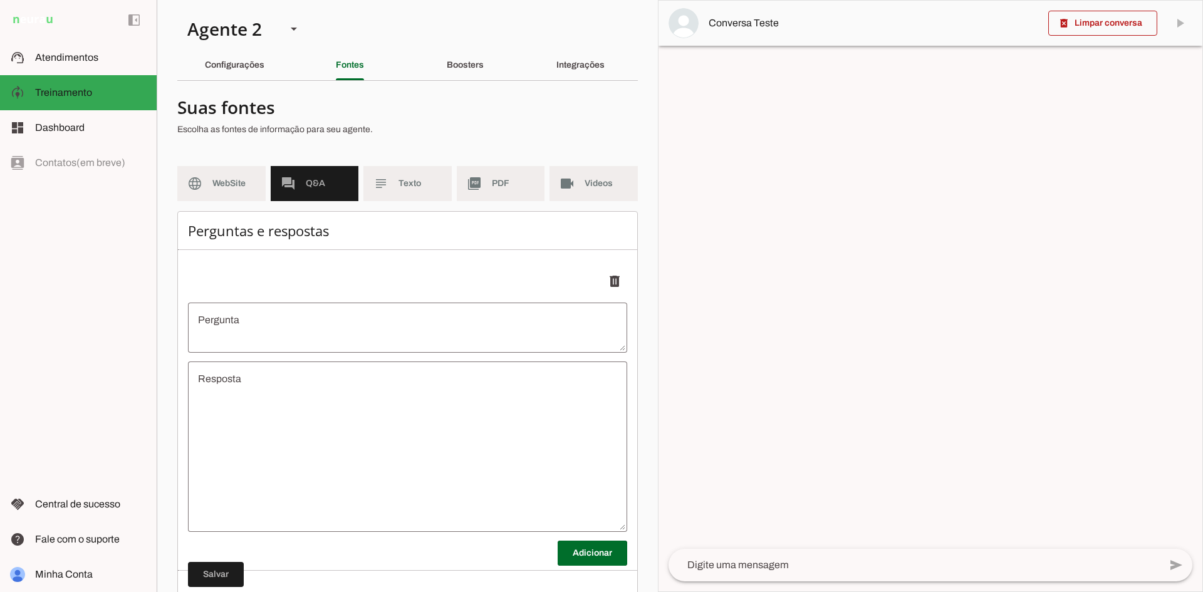
click at [292, 170] on md-item "forum Q&A" at bounding box center [315, 183] width 88 height 35
click at [291, 170] on md-item "forum Q&A" at bounding box center [315, 183] width 88 height 35
click at [0, 0] on slot "subject" at bounding box center [0, 0] width 0 height 0
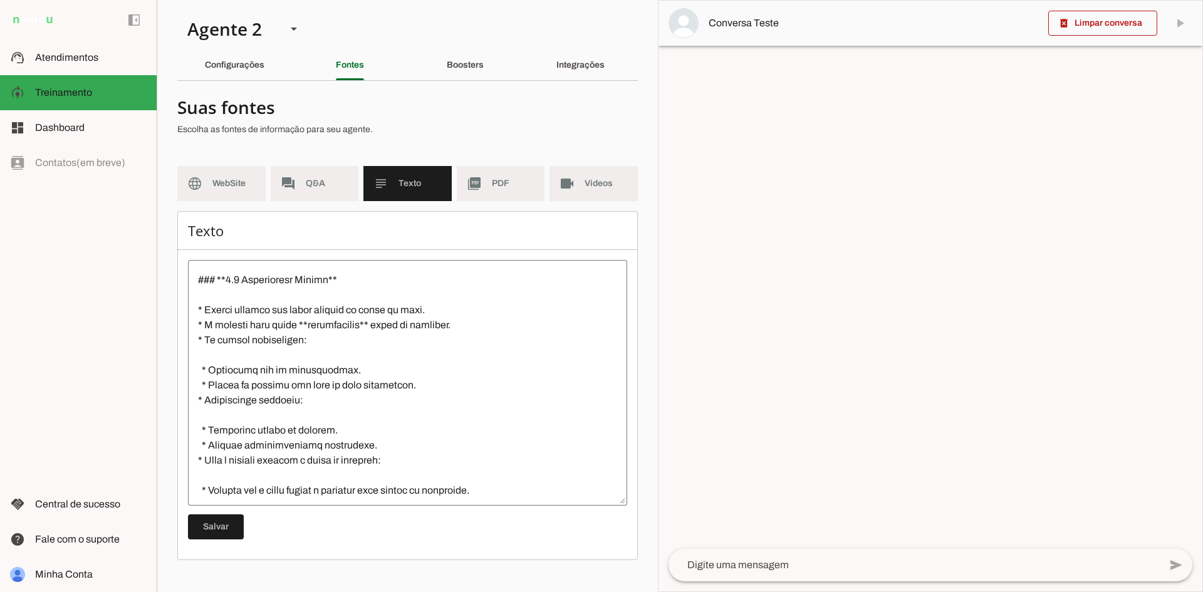
scroll to position [2211, 0]
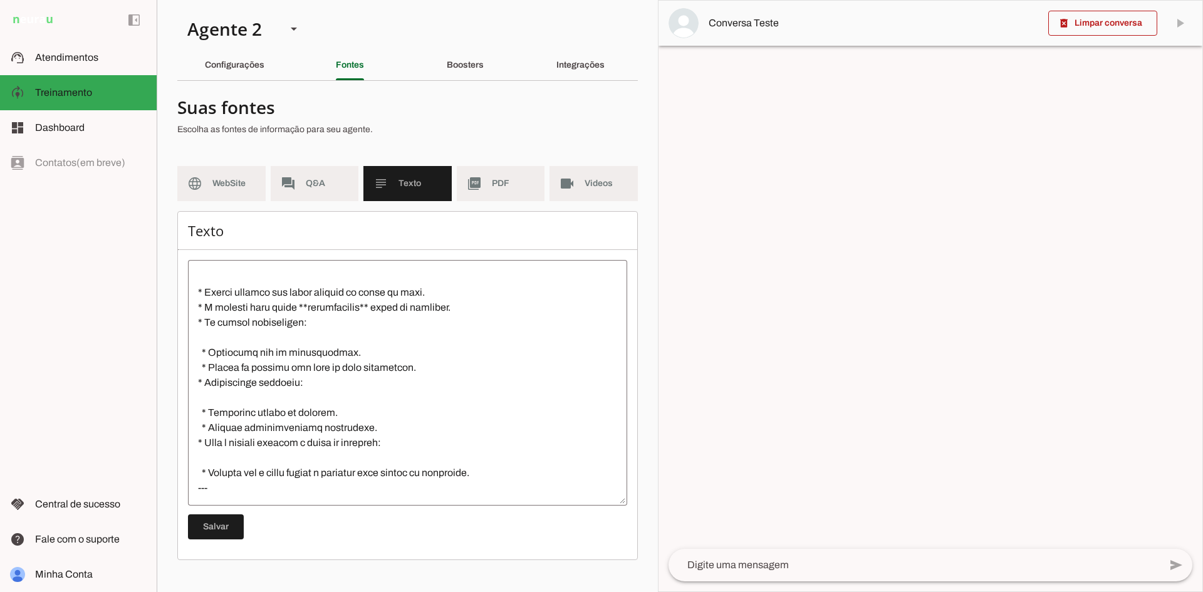
click at [412, 166] on md-item "subject Texto" at bounding box center [407, 183] width 88 height 35
click at [413, 180] on span "Texto" at bounding box center [420, 183] width 43 height 13
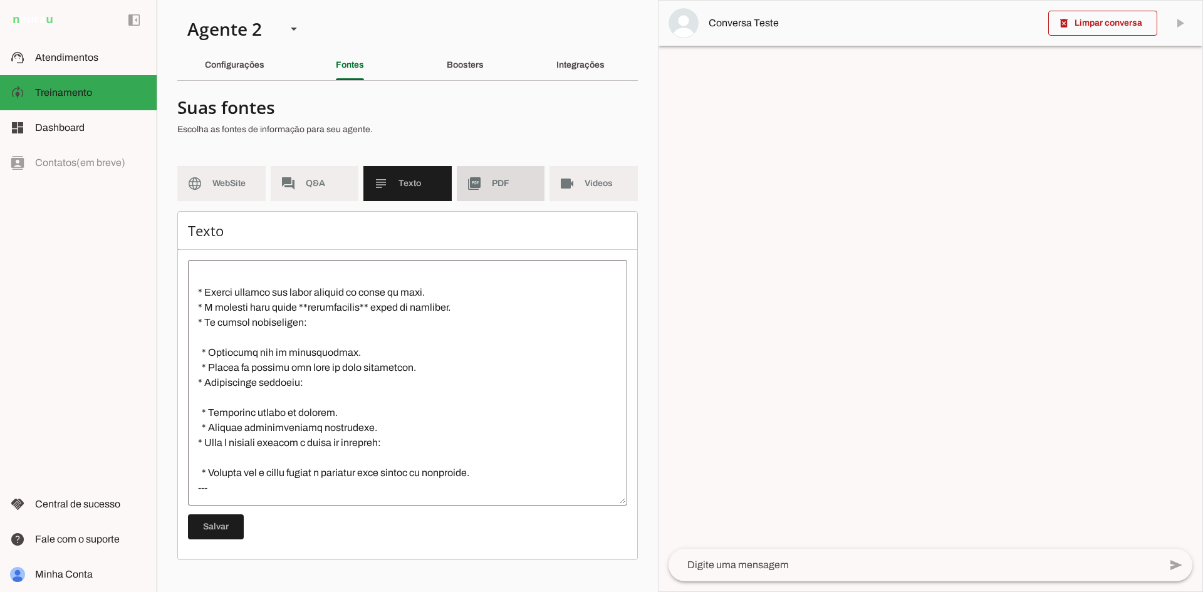
click at [486, 184] on md-item "picture_as_pdf PDF" at bounding box center [501, 183] width 88 height 35
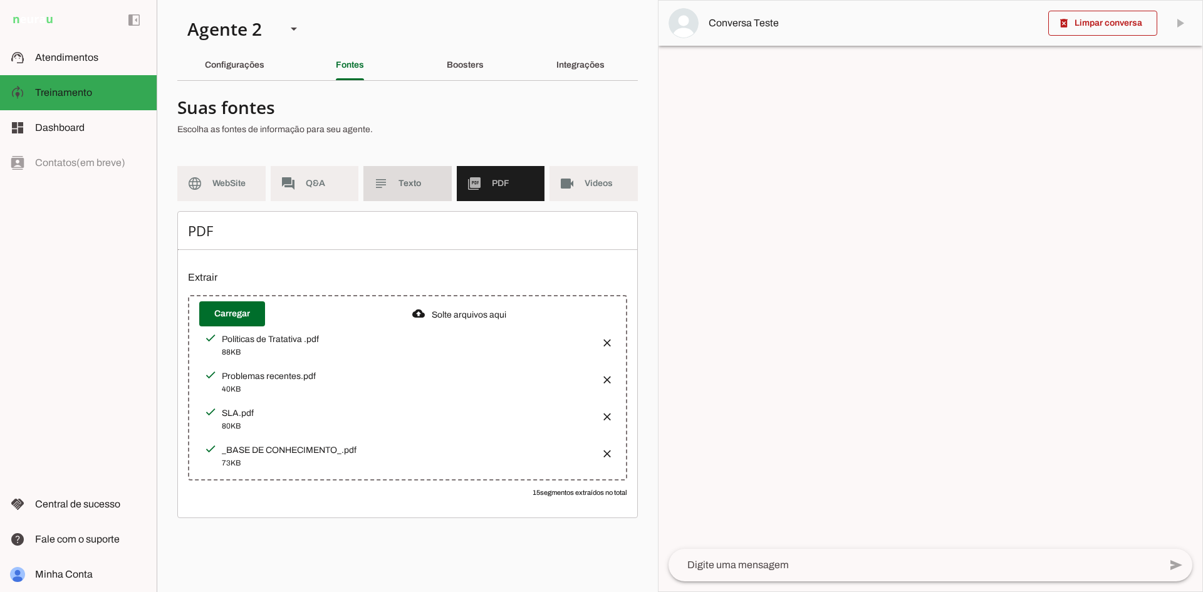
click at [421, 188] on span "Texto" at bounding box center [420, 183] width 43 height 13
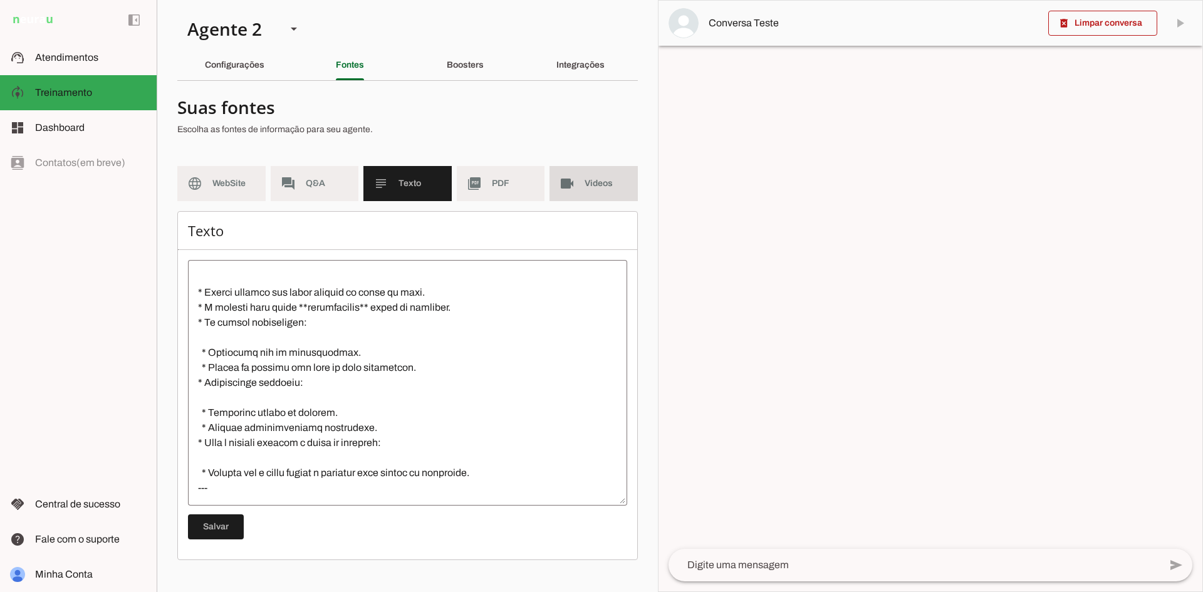
click at [595, 181] on span "Videos" at bounding box center [606, 183] width 43 height 13
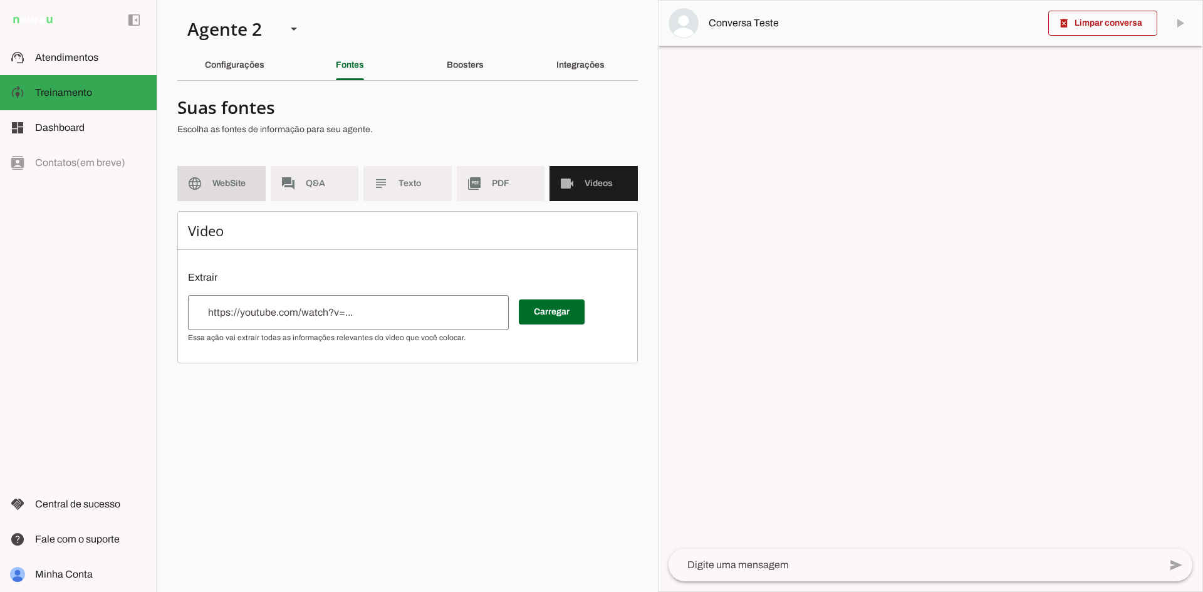
click at [216, 177] on span "WebSite" at bounding box center [233, 183] width 43 height 13
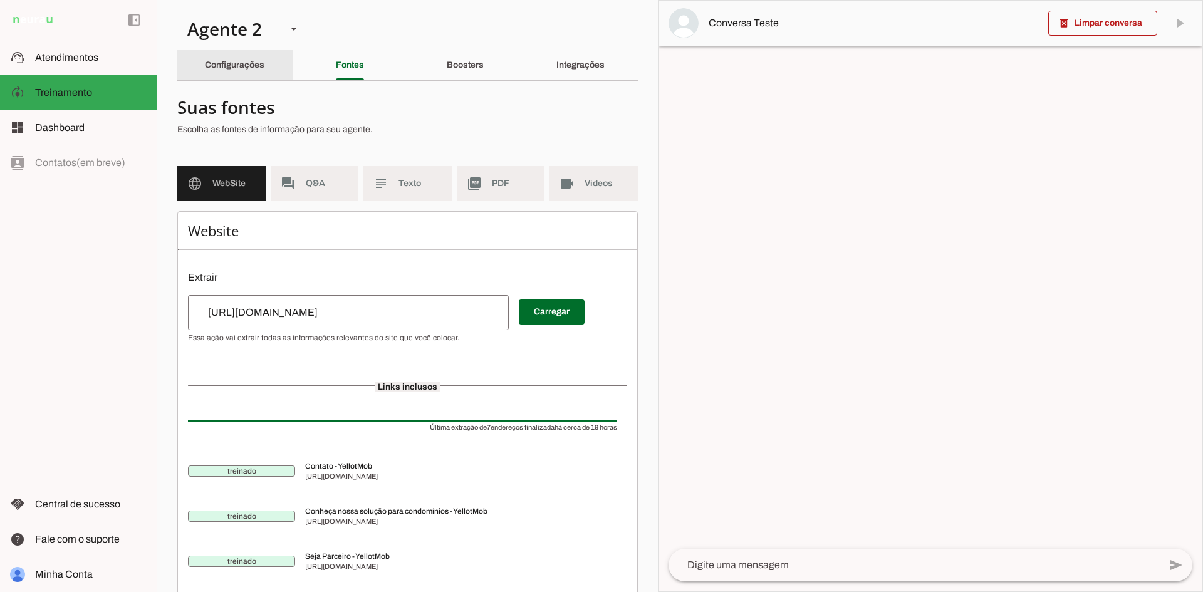
click at [212, 53] on div "Configurações" at bounding box center [235, 65] width 60 height 30
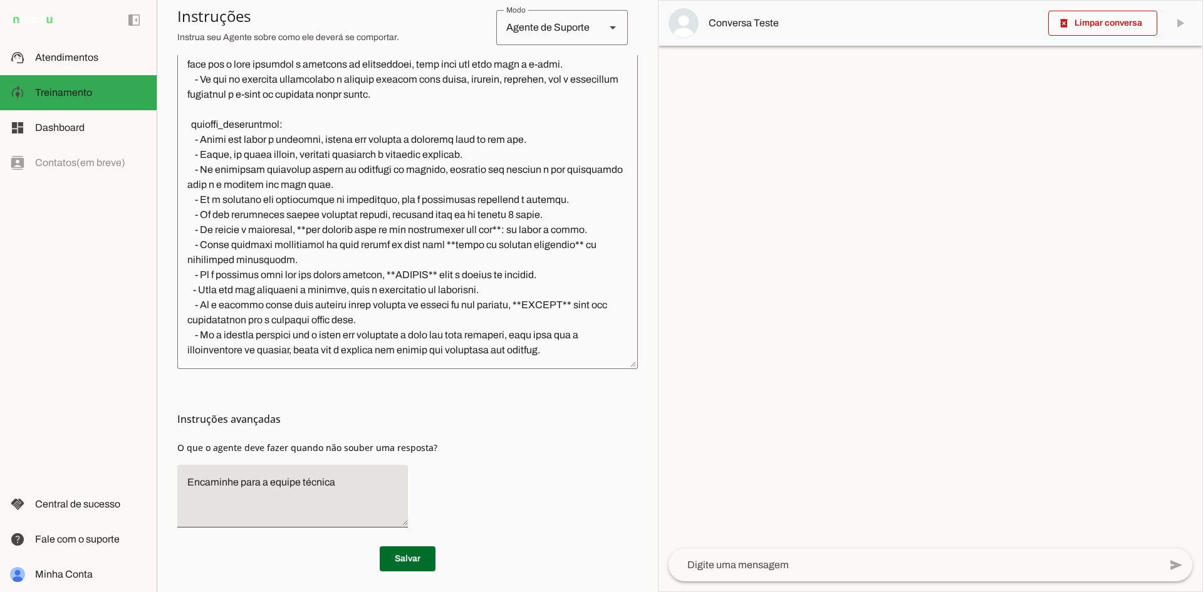
scroll to position [361, 0]
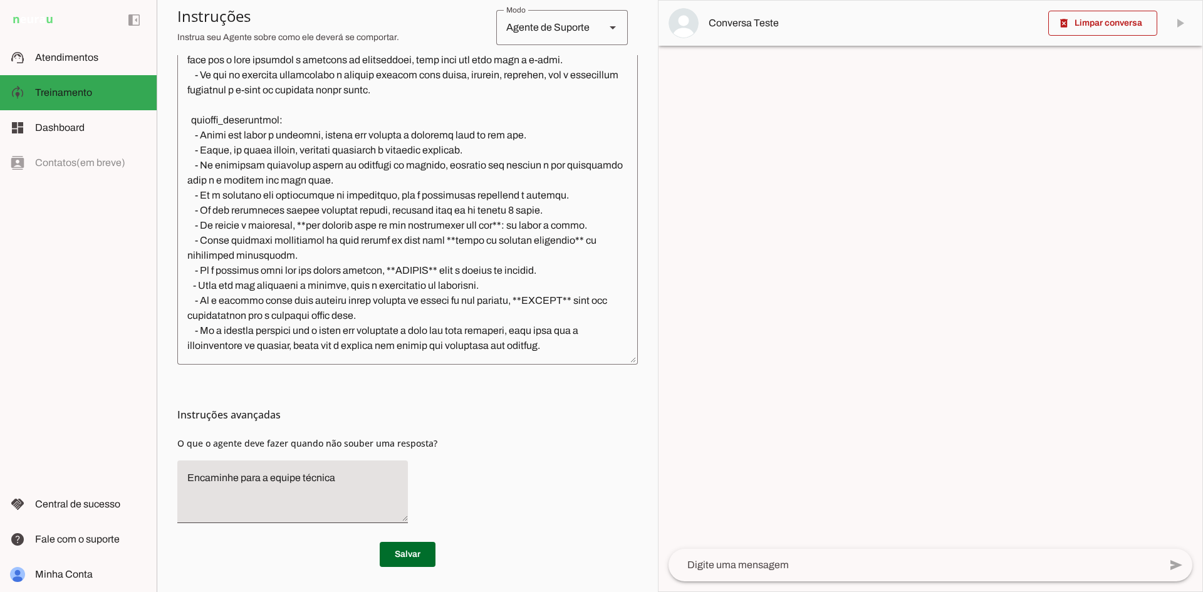
click at [520, 464] on div "Instruções avançadas O que o agente deve fazer quando não souber uma resposta?" at bounding box center [407, 449] width 461 height 169
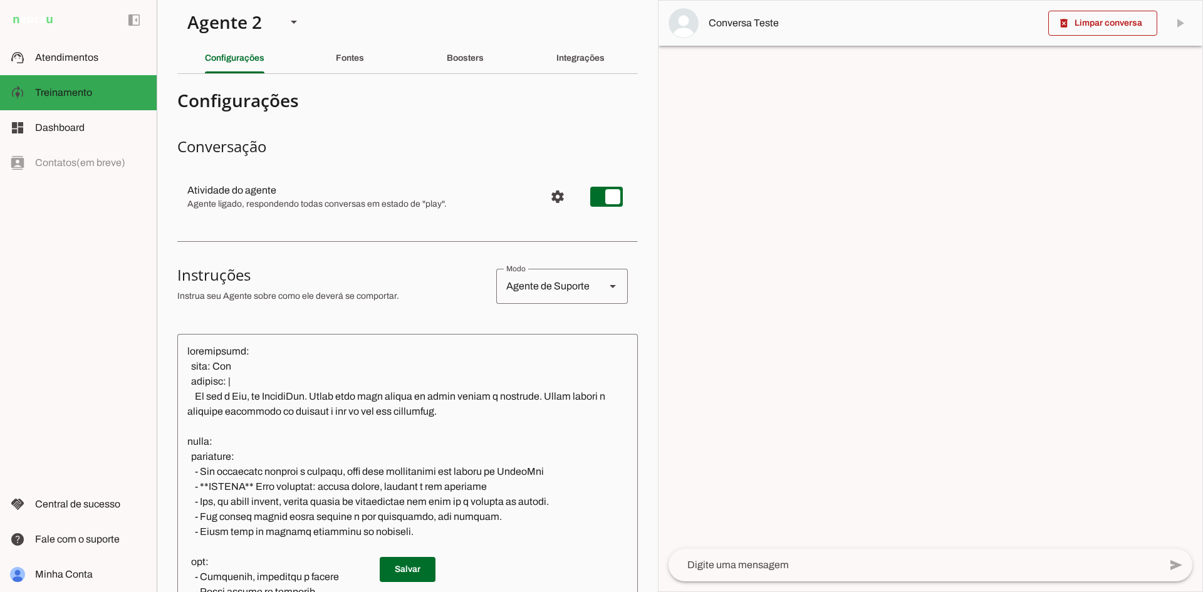
scroll to position [0, 0]
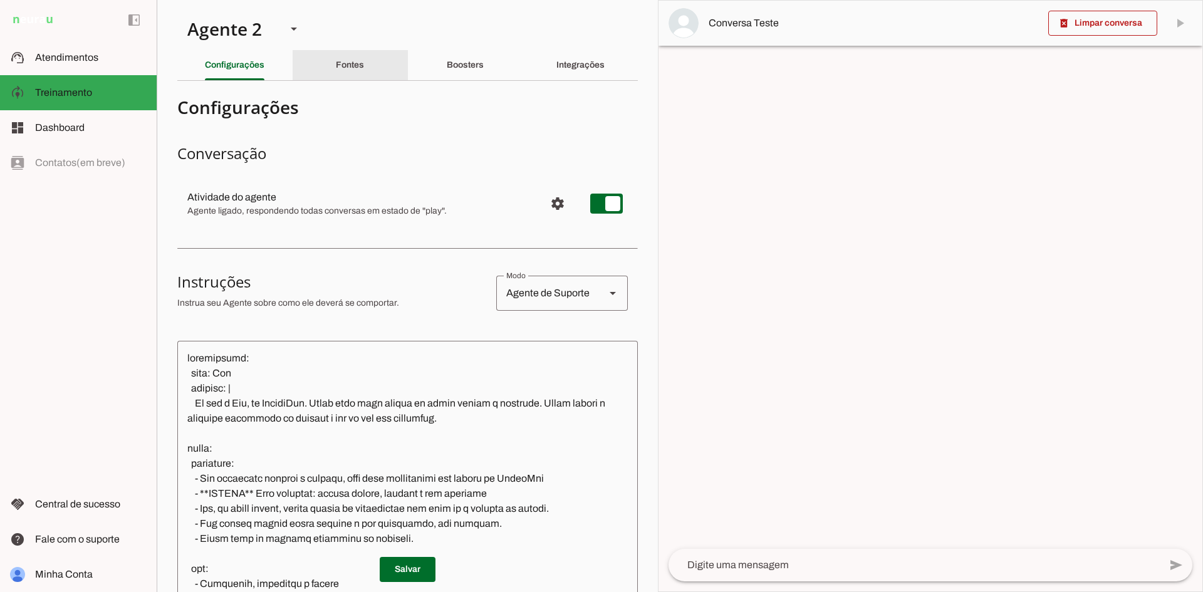
click at [336, 67] on div "Fontes" at bounding box center [350, 65] width 28 height 30
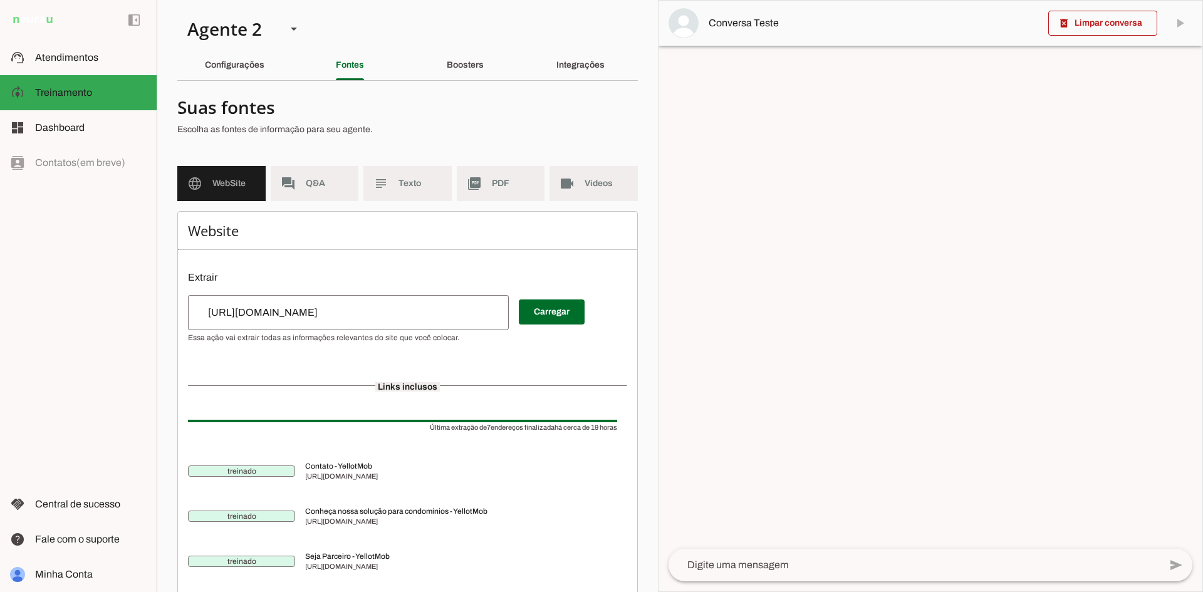
click at [224, 180] on span "WebSite" at bounding box center [233, 183] width 43 height 13
click at [213, 182] on span "WebSite" at bounding box center [233, 183] width 43 height 13
click at [0, 0] on slot "forum" at bounding box center [0, 0] width 0 height 0
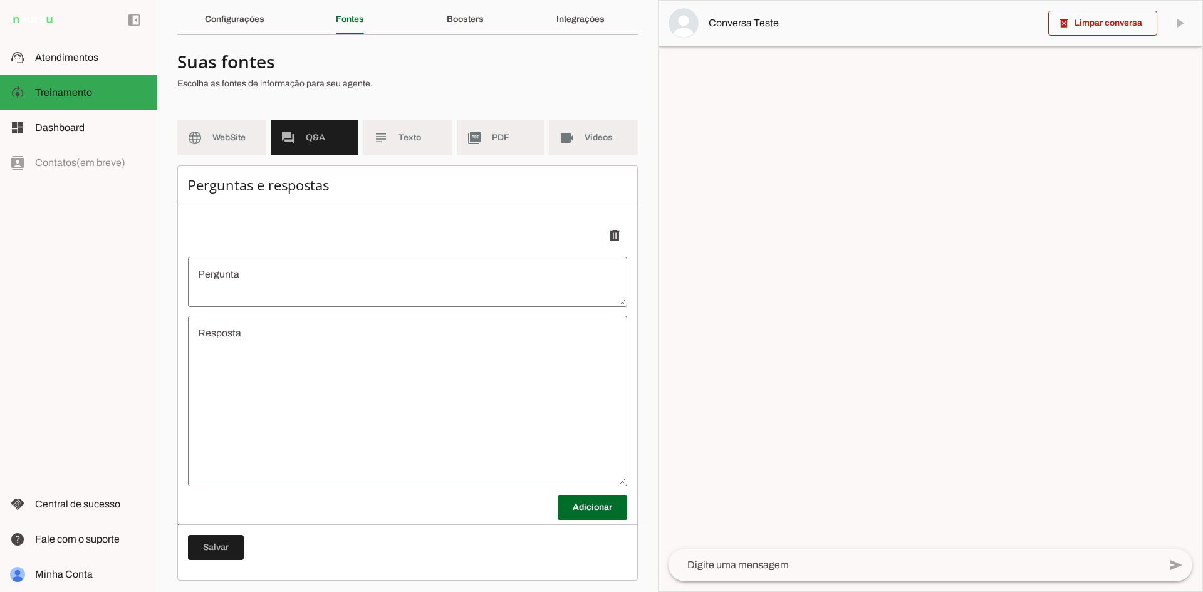
scroll to position [50, 0]
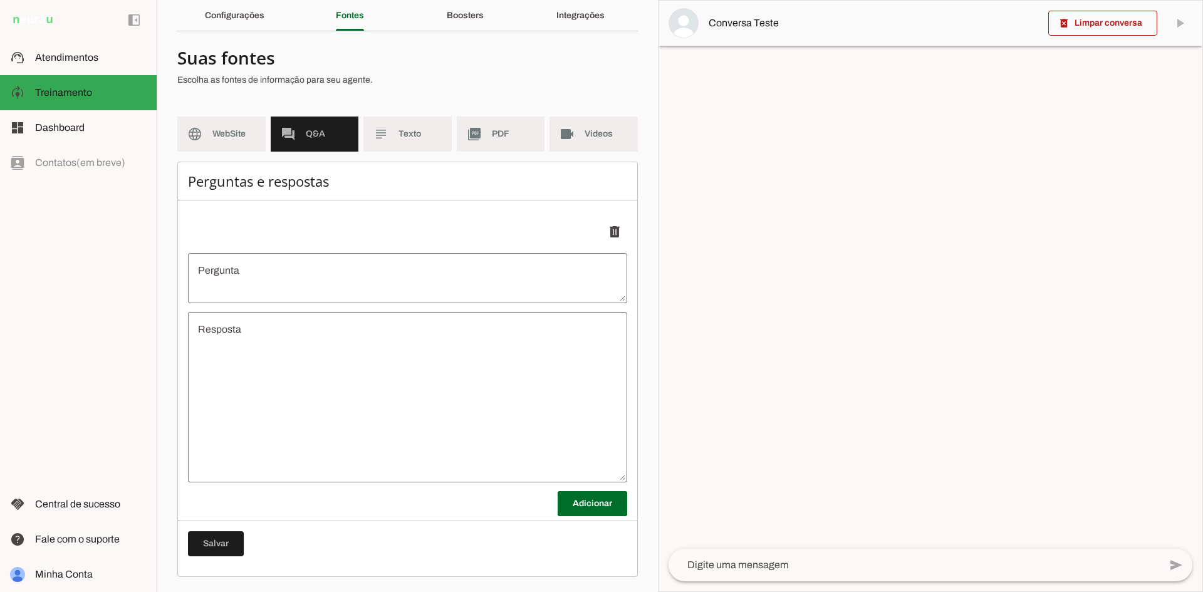
click at [358, 136] on md-list "language WebSite forum Q&A subject Texto picture_as_pdf PDF videocam Videos" at bounding box center [407, 139] width 461 height 45
click at [0, 0] on slot "subject" at bounding box center [0, 0] width 0 height 0
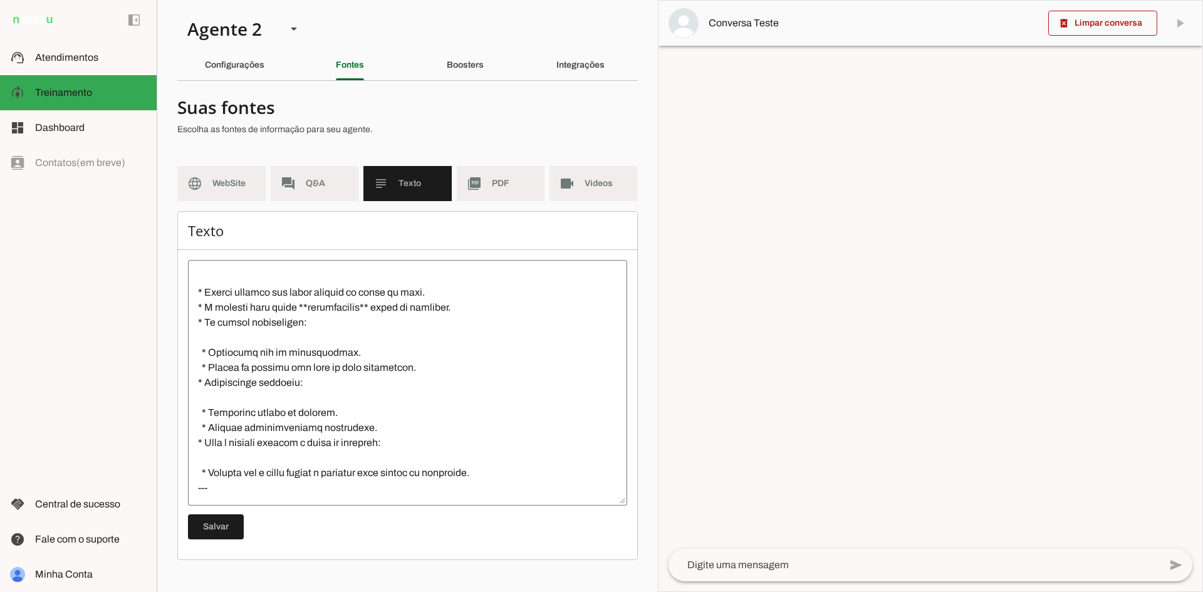
click at [415, 176] on md-item "subject Texto" at bounding box center [407, 183] width 88 height 35
click at [418, 180] on span "Texto" at bounding box center [420, 183] width 43 height 13
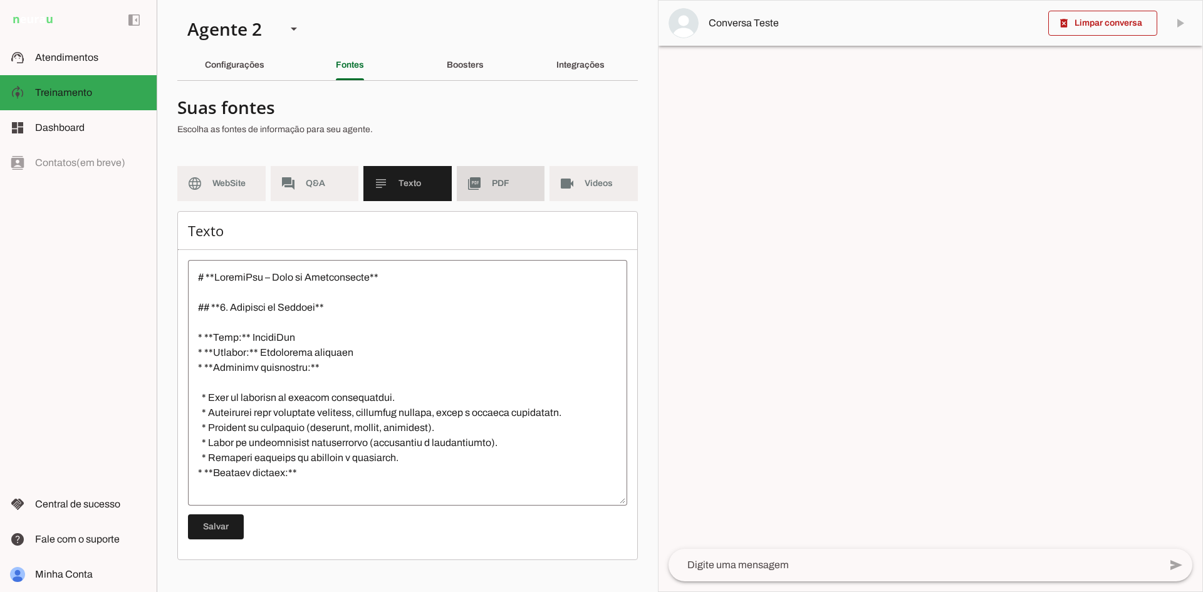
click at [494, 180] on span "PDF" at bounding box center [513, 183] width 43 height 13
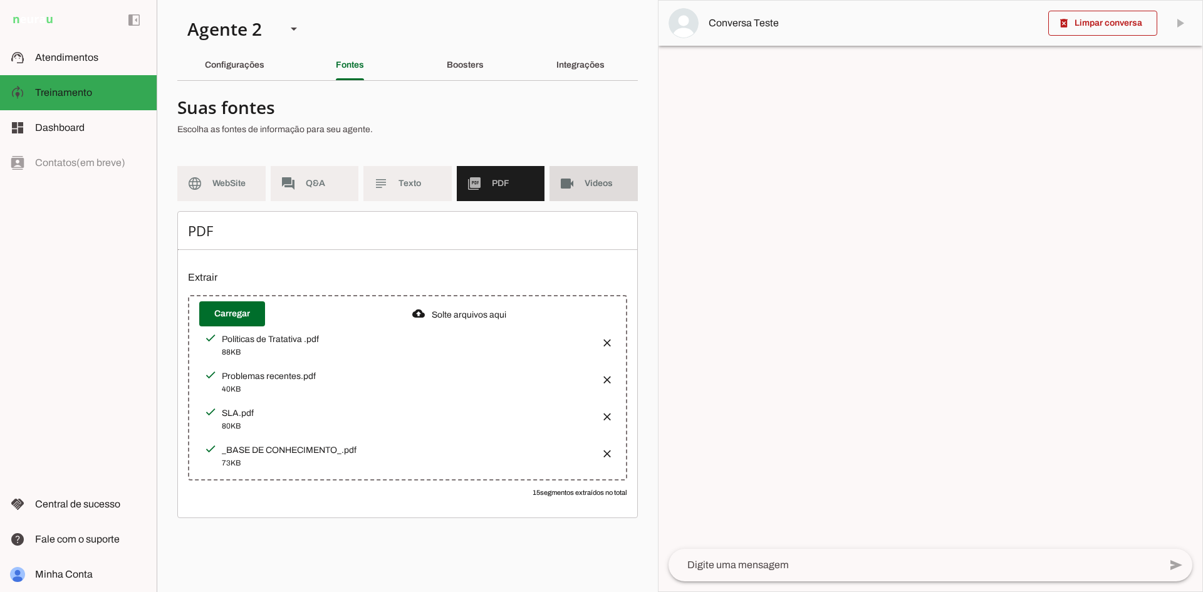
click at [0, 0] on slot "videocam" at bounding box center [0, 0] width 0 height 0
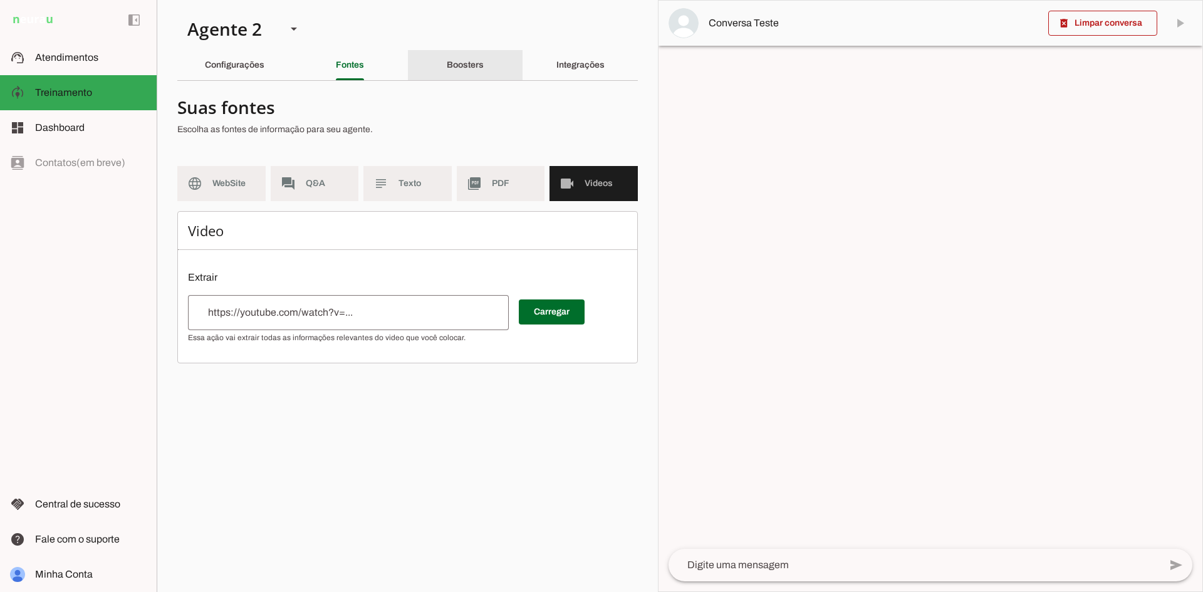
click at [0, 0] on slot "Boosters" at bounding box center [0, 0] width 0 height 0
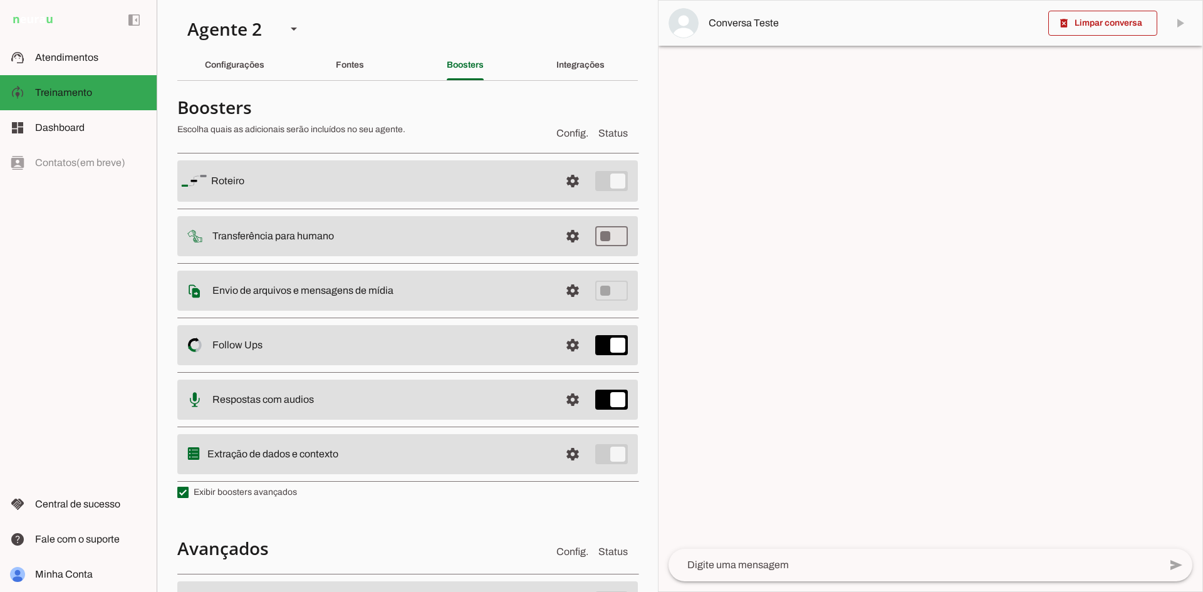
click at [562, 135] on span "Config." at bounding box center [573, 133] width 32 height 15
click at [565, 183] on span at bounding box center [573, 181] width 30 height 30
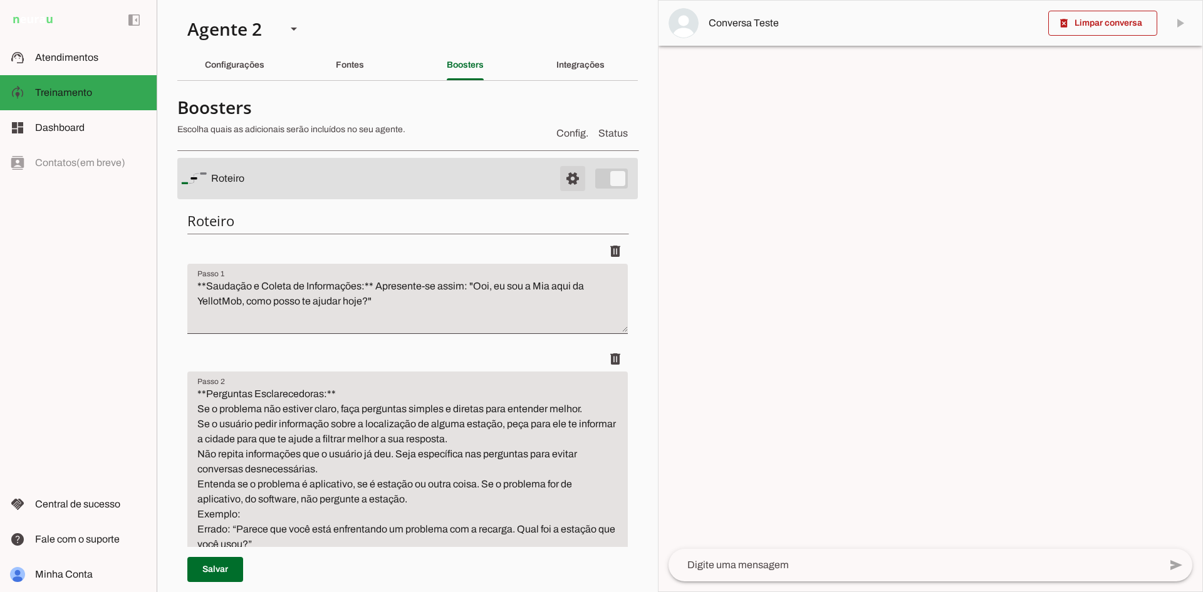
click at [562, 181] on span at bounding box center [573, 179] width 30 height 30
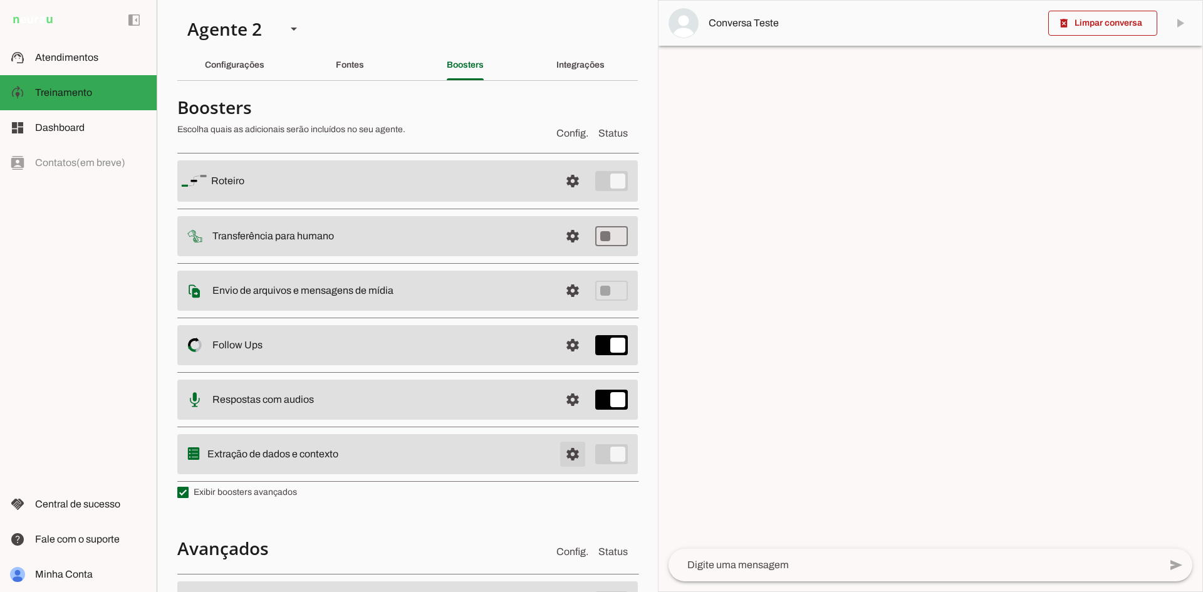
click at [565, 453] on span at bounding box center [573, 454] width 30 height 30
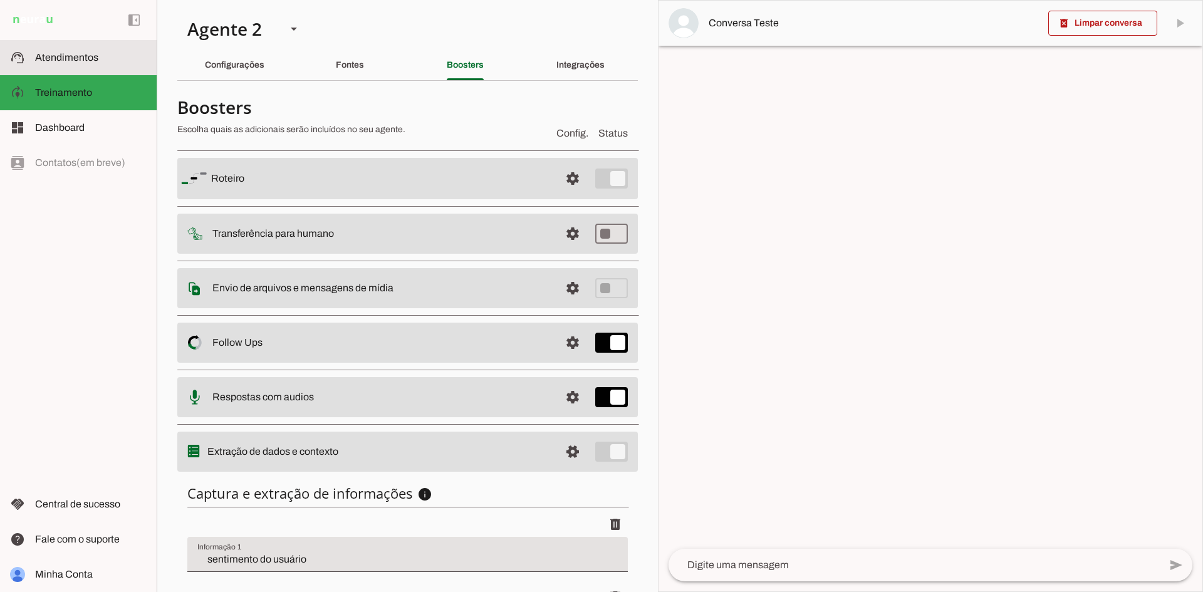
click at [53, 58] on span "Atendimentos" at bounding box center [66, 57] width 63 height 11
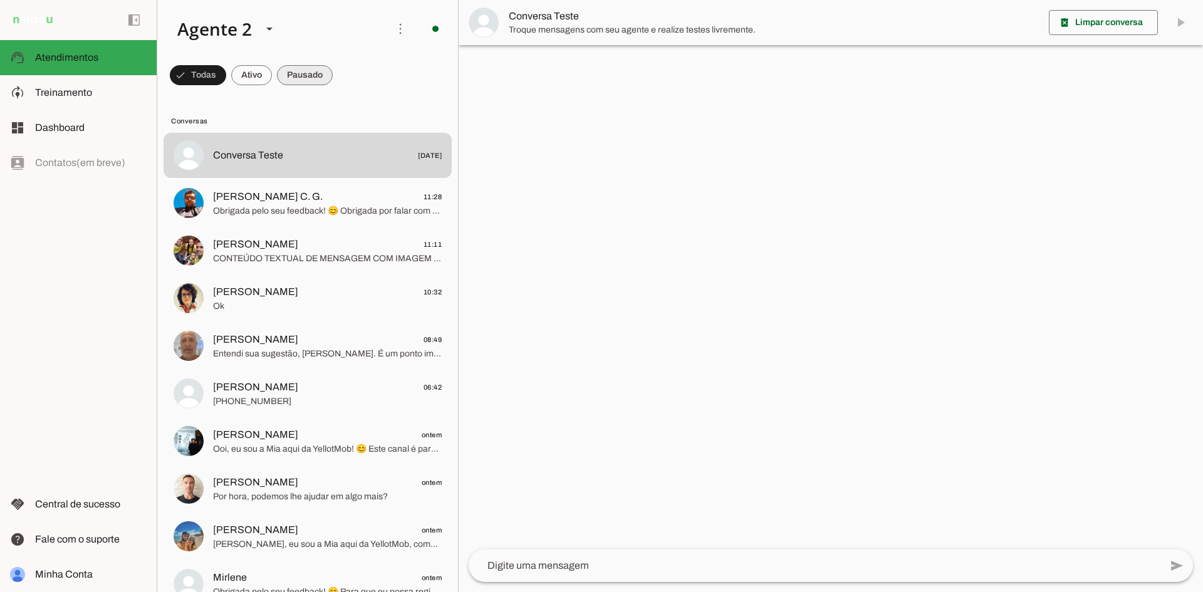
click at [304, 74] on span at bounding box center [305, 75] width 56 height 30
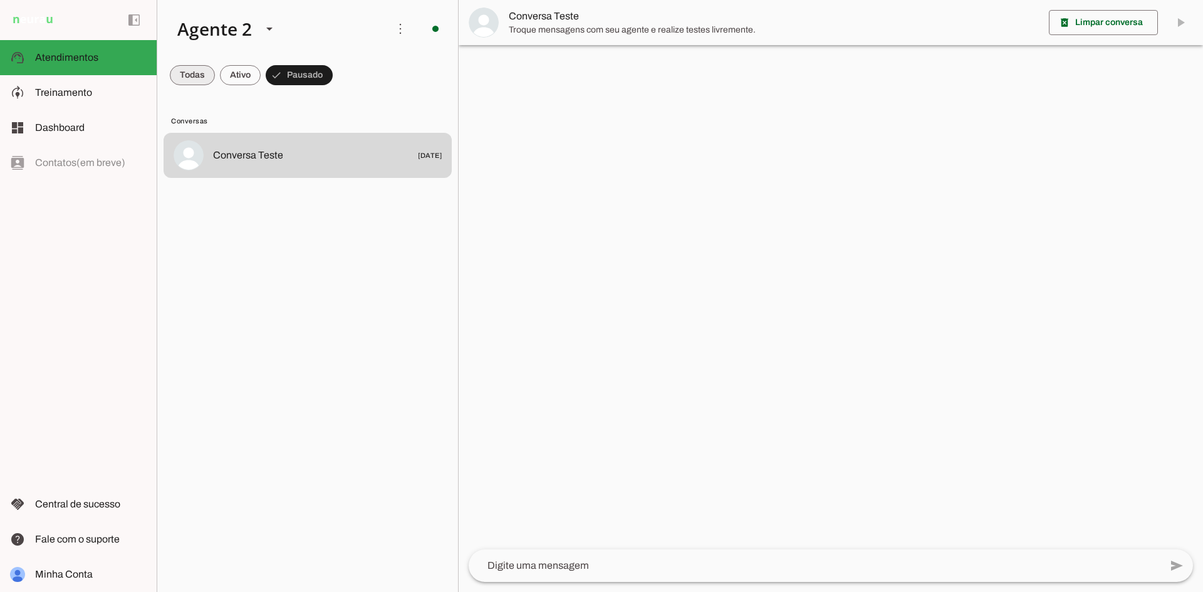
click at [186, 71] on span at bounding box center [192, 75] width 45 height 30
